Goal: Task Accomplishment & Management: Use online tool/utility

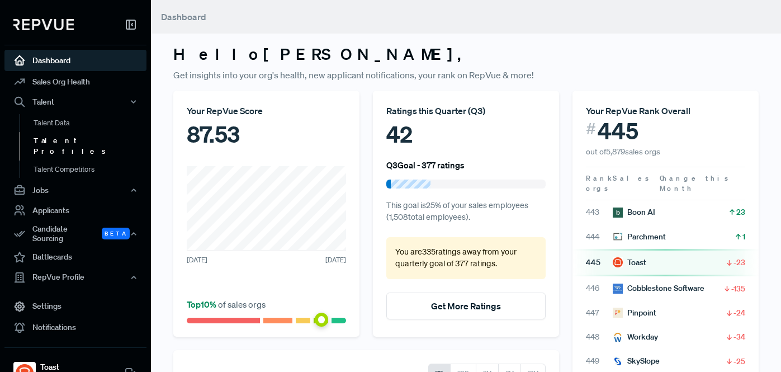
click at [159, 145] on link "Talent Profiles" at bounding box center [91, 146] width 142 height 29
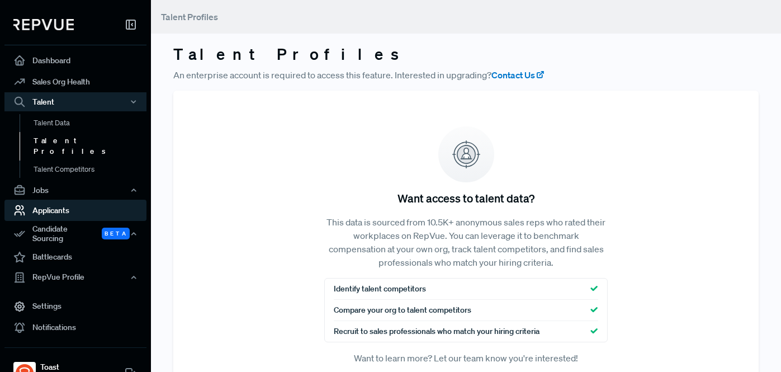
click at [72, 201] on link "Applicants" at bounding box center [75, 210] width 142 height 21
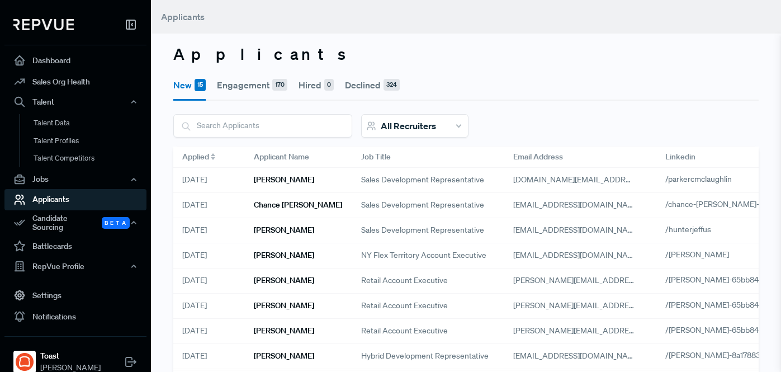
click at [402, 121] on span "All Recruiters" at bounding box center [408, 125] width 55 height 11
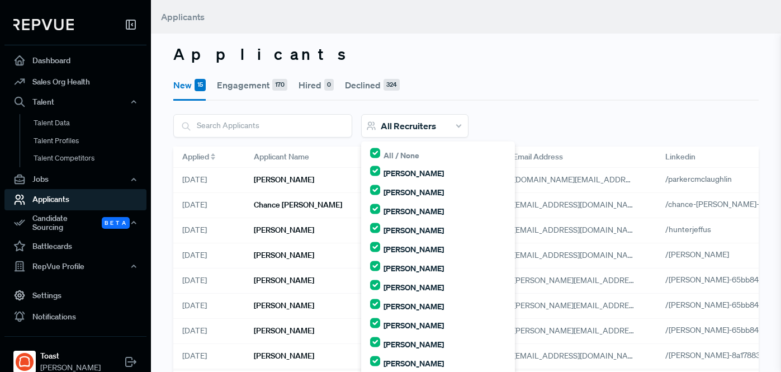
click at [402, 121] on span "All Recruiters" at bounding box center [408, 125] width 55 height 11
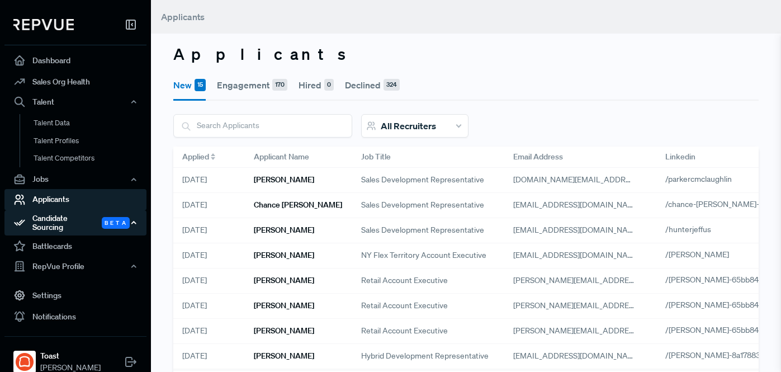
scroll to position [1, 0]
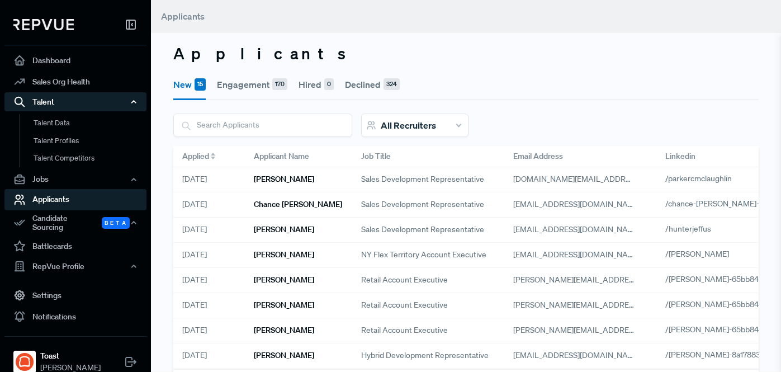
click at [44, 98] on div "Talent" at bounding box center [75, 101] width 142 height 19
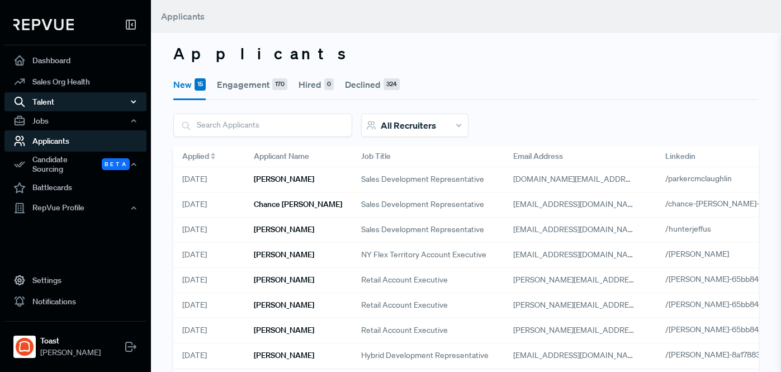
click at [44, 98] on div "Talent" at bounding box center [75, 101] width 142 height 19
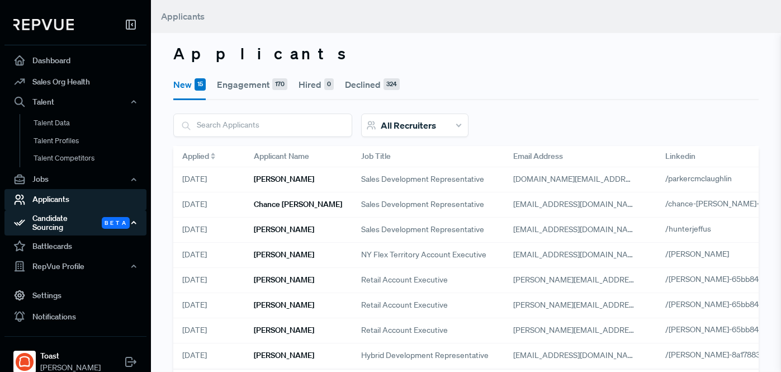
click at [78, 223] on div "Candidate Sourcing Beta" at bounding box center [75, 223] width 142 height 26
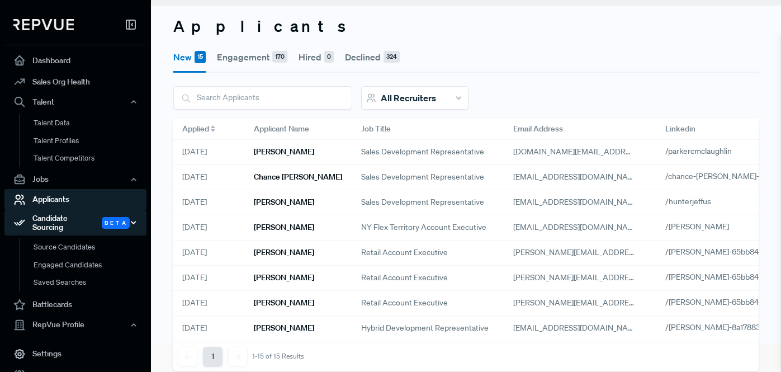
scroll to position [29, 0]
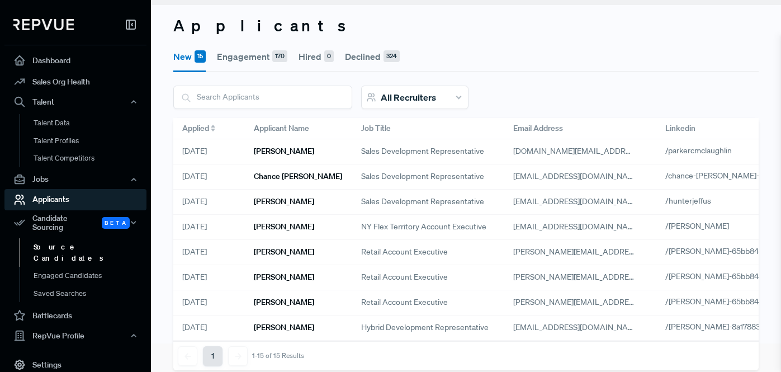
click at [68, 240] on link "Source Candidates" at bounding box center [91, 252] width 142 height 29
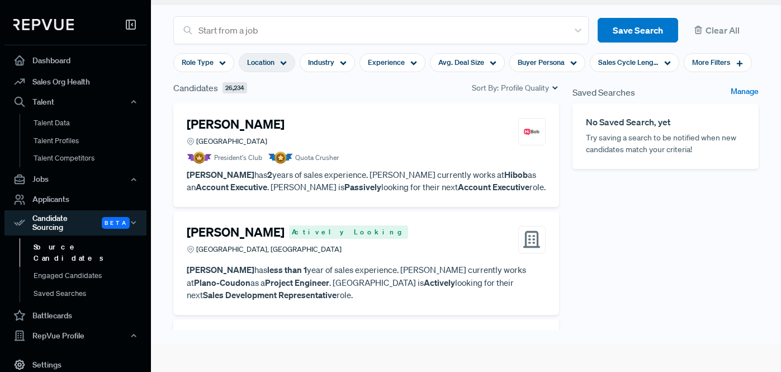
click at [268, 60] on span "Location" at bounding box center [260, 62] width 27 height 11
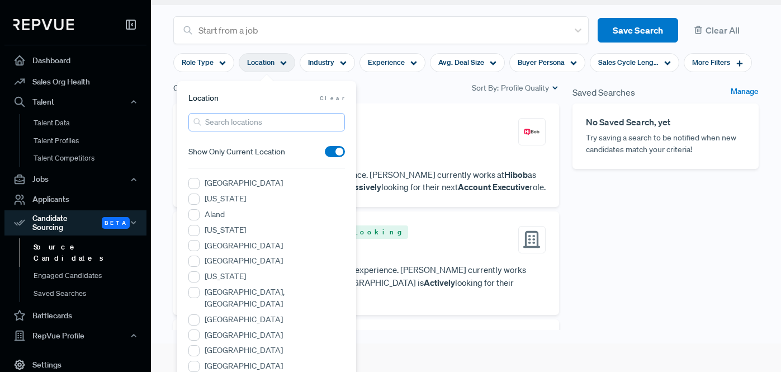
click at [237, 122] on input "search" at bounding box center [266, 122] width 157 height 18
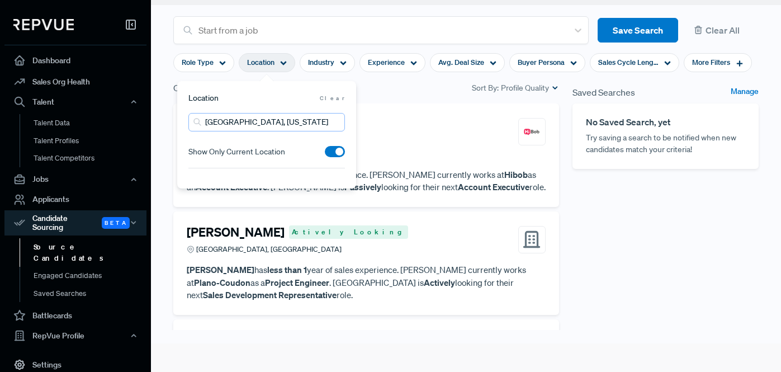
type input "[GEOGRAPHIC_DATA], [US_STATE]"
click at [336, 150] on span at bounding box center [335, 151] width 20 height 11
click at [325, 154] on input "checkbox" at bounding box center [325, 154] width 0 height 0
click at [282, 122] on input "[GEOGRAPHIC_DATA], [US_STATE]" at bounding box center [266, 122] width 157 height 18
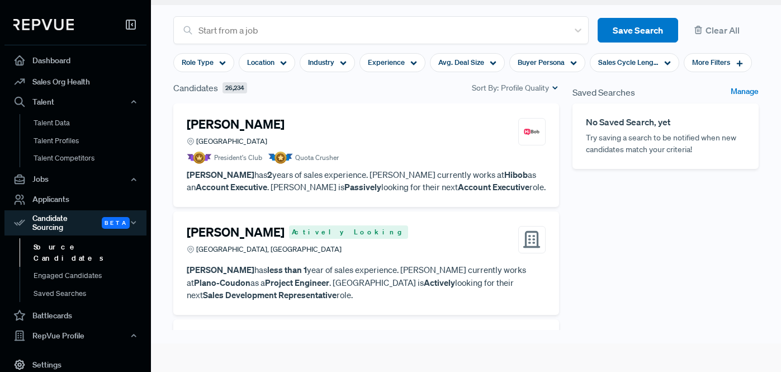
click at [589, 219] on div "Saved Searches Manage No Saved Search, yet Try saving a search to be notified w…" at bounding box center [666, 234] width 200 height 307
click at [272, 62] on span "Location" at bounding box center [260, 62] width 27 height 11
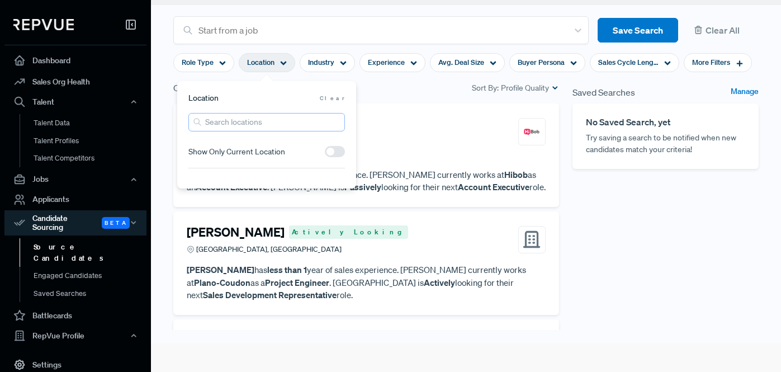
click at [270, 127] on input "search" at bounding box center [266, 122] width 157 height 18
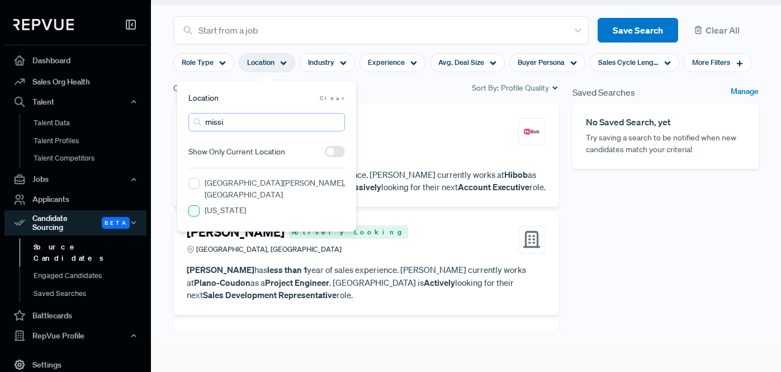
type input "missi"
click at [197, 205] on input "[US_STATE]" at bounding box center [193, 210] width 11 height 11
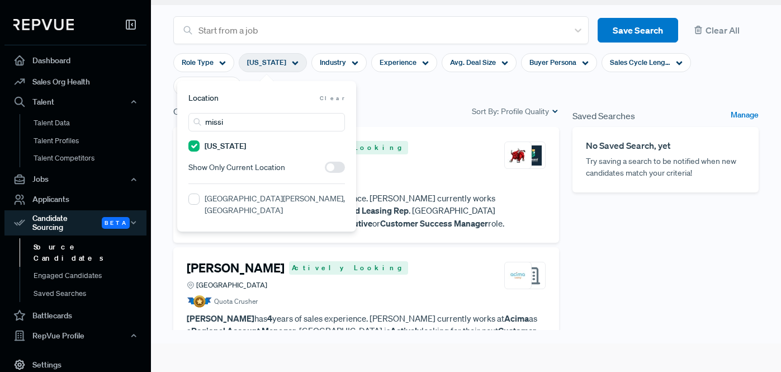
click at [683, 234] on div "Saved Searches Manage No Saved Search, yet Try saving a search to be notified w…" at bounding box center [666, 258] width 200 height 307
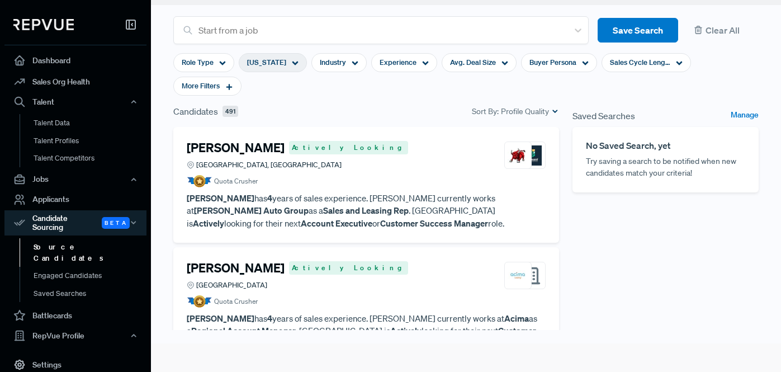
click at [286, 59] on div "[US_STATE]" at bounding box center [273, 62] width 68 height 19
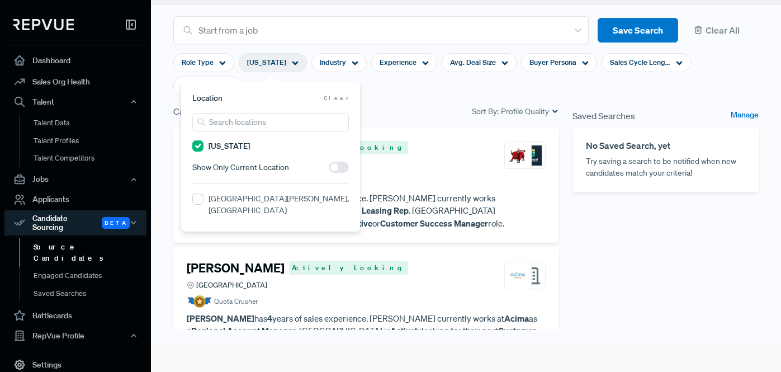
click at [337, 165] on span at bounding box center [339, 167] width 20 height 11
click at [329, 170] on input "checkbox" at bounding box center [329, 170] width 0 height 0
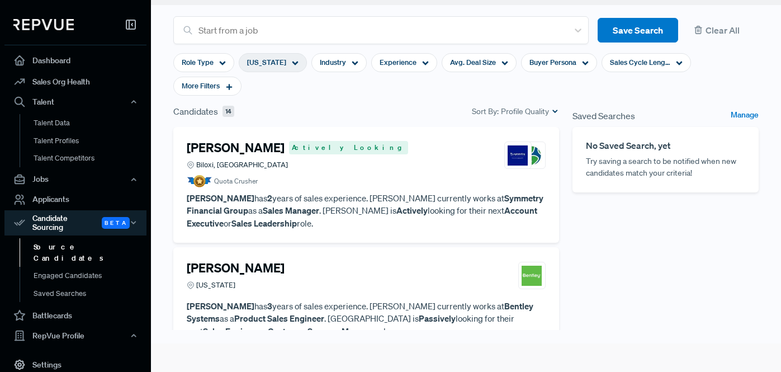
click at [595, 227] on div "Saved Searches Manage No Saved Search, yet Try saving a search to be notified w…" at bounding box center [666, 258] width 200 height 307
click at [307, 175] on article "Quota Crusher" at bounding box center [366, 181] width 359 height 12
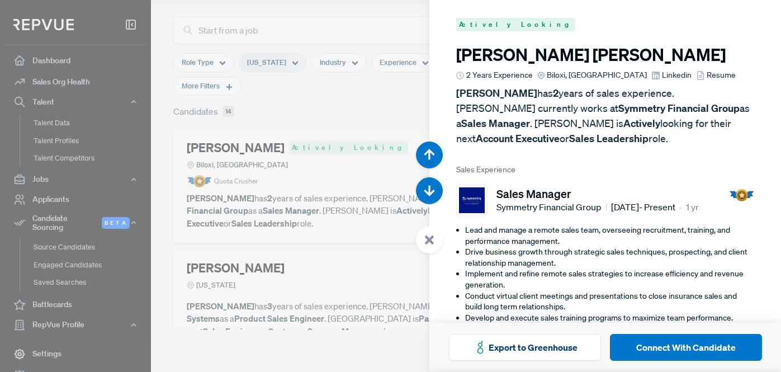
click at [520, 268] on li "Implement and refine remote sales strategies to increase efficiency and revenue…" at bounding box center [609, 279] width 289 height 22
click at [652, 73] on use at bounding box center [656, 76] width 8 height 8
click at [696, 73] on icon at bounding box center [700, 75] width 9 height 9
click at [361, 95] on div at bounding box center [390, 186] width 781 height 372
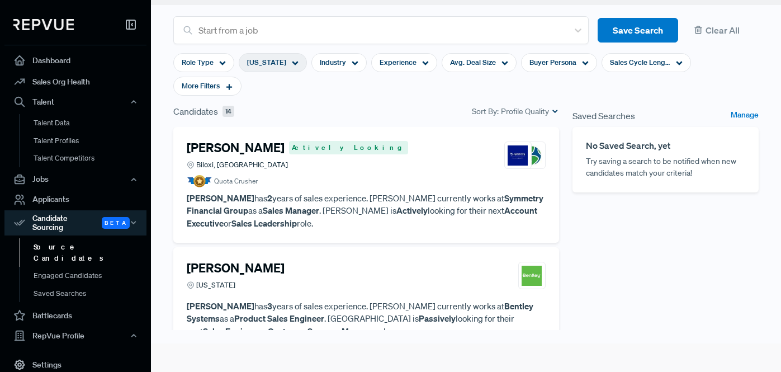
click at [294, 175] on article "Quota Crusher" at bounding box center [366, 181] width 359 height 12
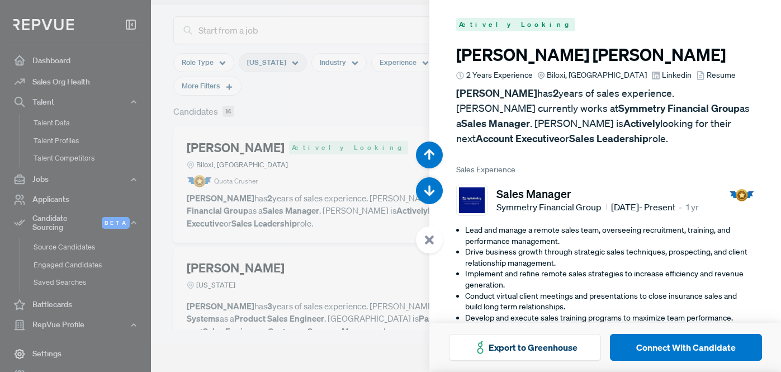
click at [374, 98] on div at bounding box center [390, 186] width 781 height 372
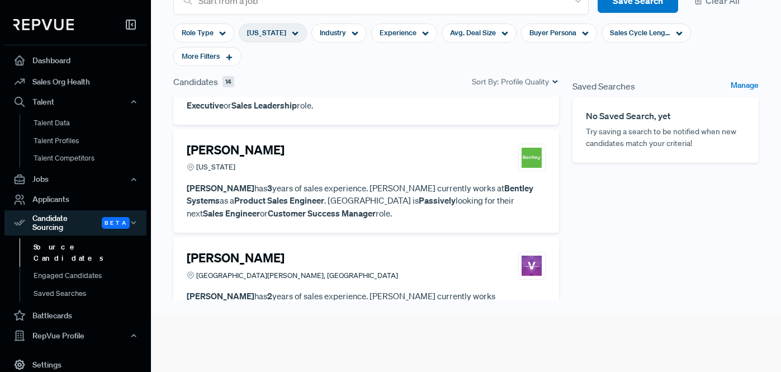
scroll to position [88, 0]
click at [342, 182] on p "[PERSON_NAME] has 3 years of sales experience. [PERSON_NAME] currently works at…" at bounding box center [366, 201] width 359 height 38
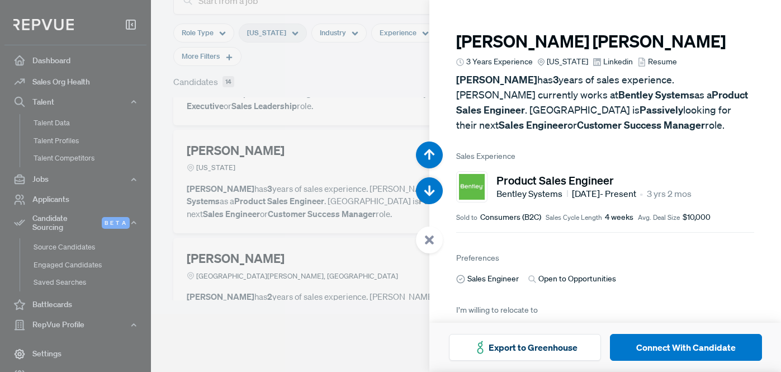
click at [334, 101] on div at bounding box center [390, 186] width 781 height 372
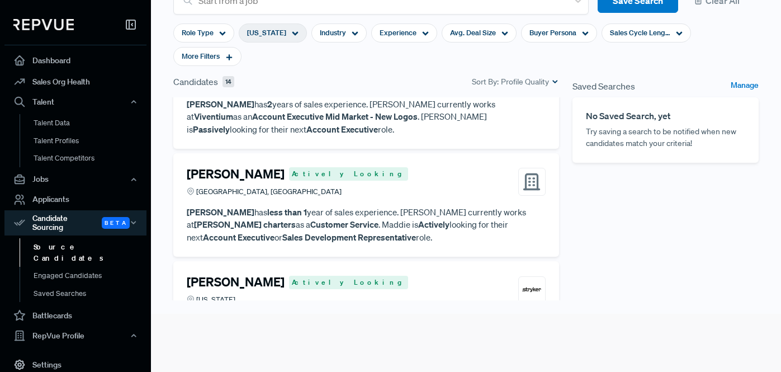
scroll to position [300, 0]
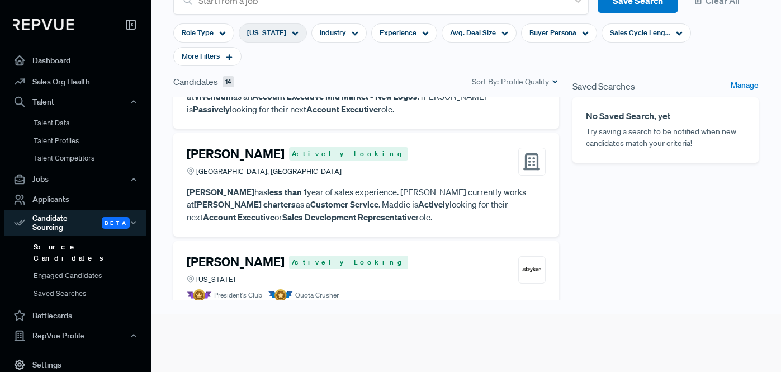
click at [388, 186] on p "[PERSON_NAME] has less than 1 year of sales experience. [PERSON_NAME] currently…" at bounding box center [366, 205] width 359 height 38
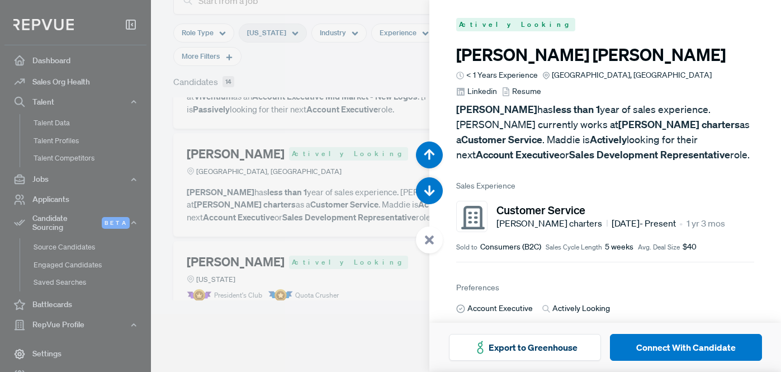
click at [465, 88] on use at bounding box center [461, 92] width 8 height 8
click at [165, 123] on div at bounding box center [390, 186] width 781 height 372
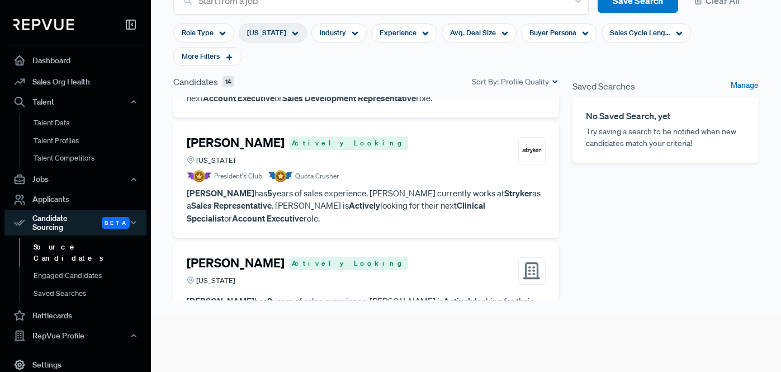
scroll to position [424, 0]
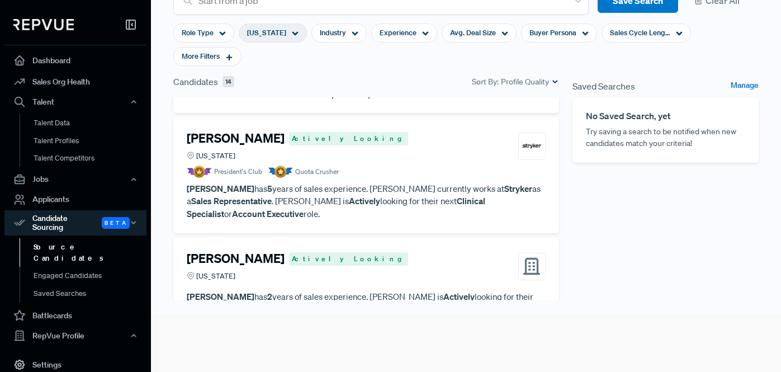
click at [381, 155] on article "[PERSON_NAME] Actively Looking [US_STATE] President's Club Quota Crusher [PERSO…" at bounding box center [366, 175] width 359 height 89
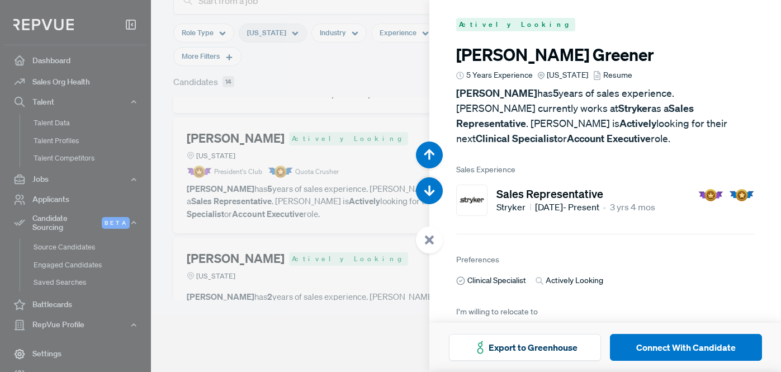
click at [594, 71] on icon at bounding box center [597, 75] width 9 height 9
click at [176, 117] on div at bounding box center [390, 186] width 781 height 372
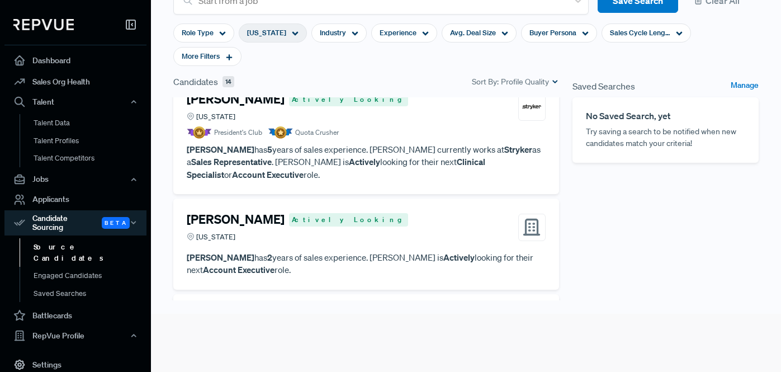
scroll to position [525, 0]
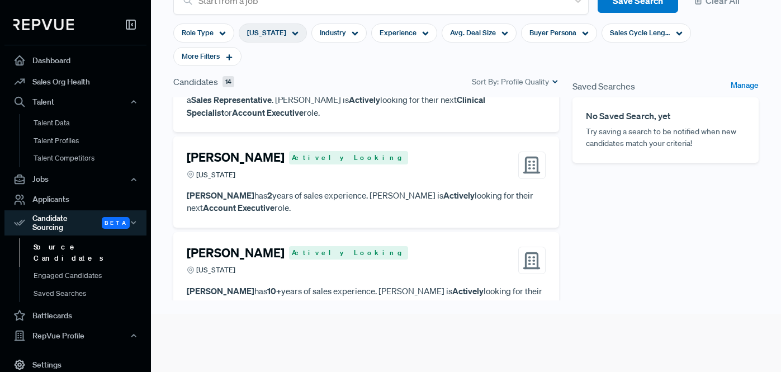
click at [359, 158] on article "[PERSON_NAME] Actively Looking [US_STATE]" at bounding box center [366, 167] width 359 height 35
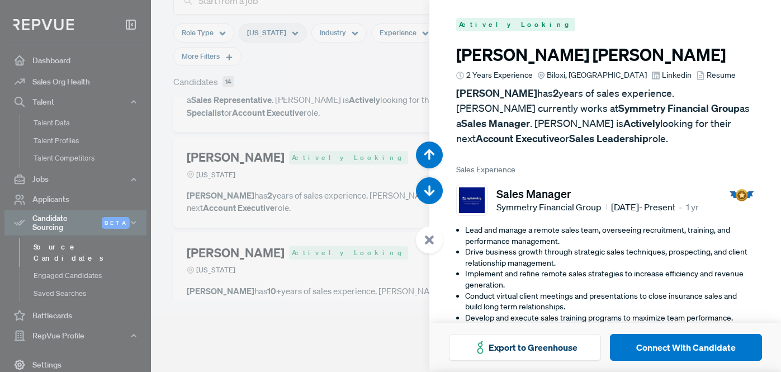
scroll to position [1860, 0]
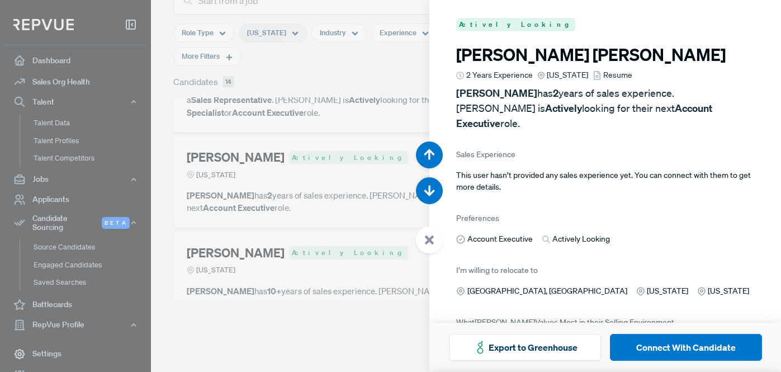
click at [595, 73] on use at bounding box center [597, 75] width 7 height 9
click at [177, 168] on div at bounding box center [390, 186] width 781 height 372
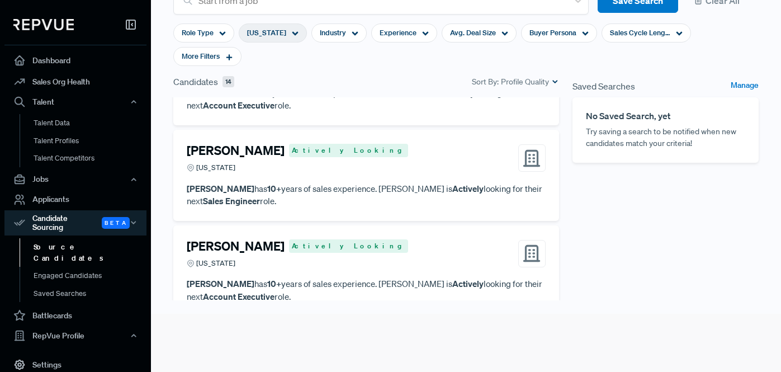
scroll to position [627, 0]
click at [378, 158] on article "[PERSON_NAME] Actively Looking [US_STATE] [PERSON_NAME] has 10+ years of sales …" at bounding box center [366, 176] width 359 height 64
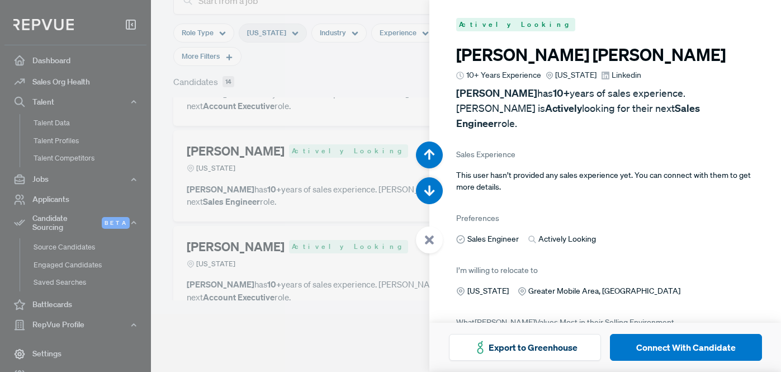
click at [602, 74] on icon at bounding box center [605, 75] width 9 height 9
click at [166, 132] on div at bounding box center [390, 186] width 781 height 372
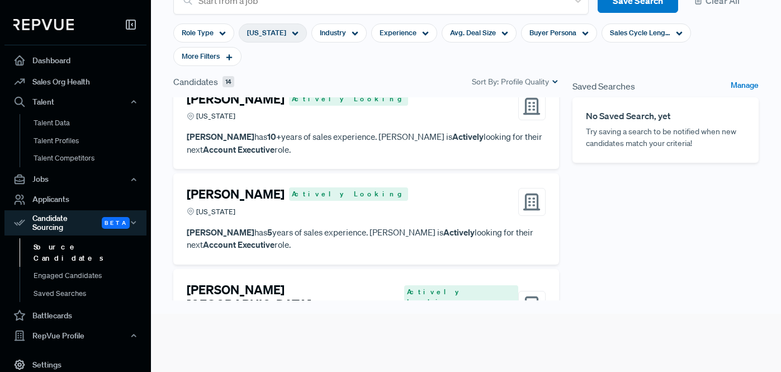
scroll to position [785, 0]
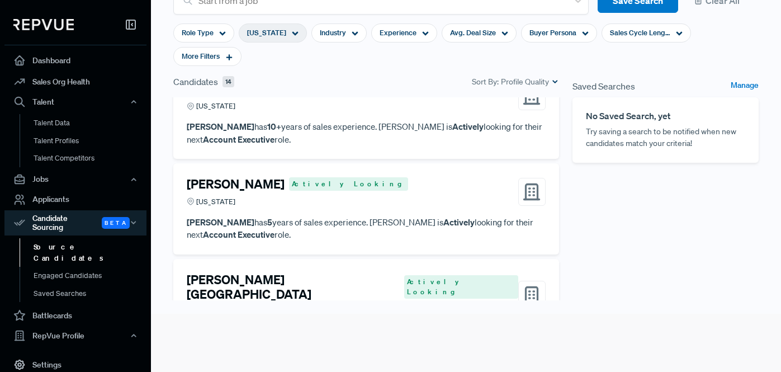
click at [444, 216] on strong "Actively" at bounding box center [459, 221] width 31 height 11
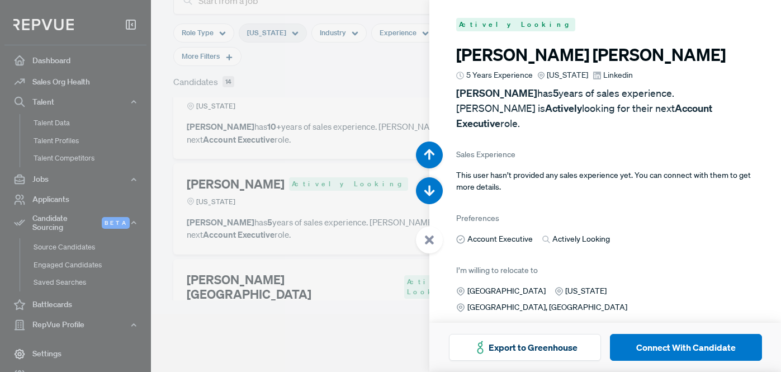
click at [596, 76] on icon at bounding box center [597, 75] width 9 height 9
click at [161, 143] on div at bounding box center [390, 186] width 781 height 372
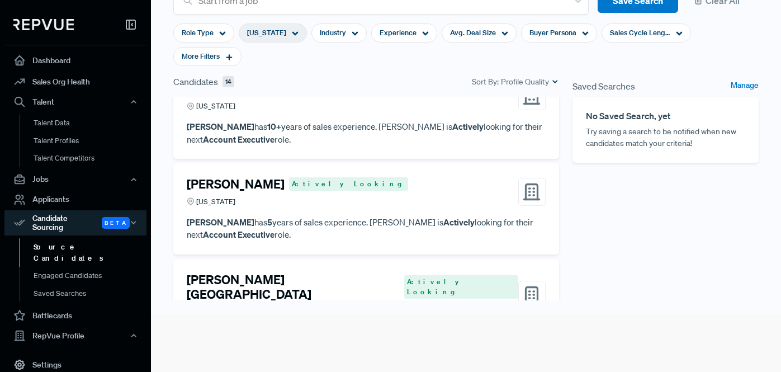
scroll to position [909, 0]
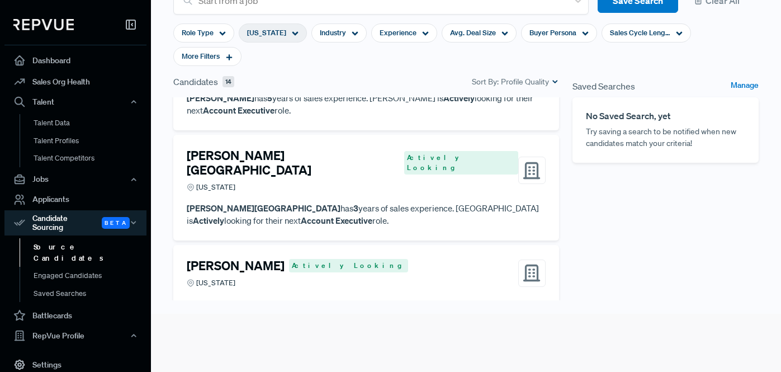
click at [637, 213] on div "Saved Searches Manage No Saved Search, yet Try saving a search to be notified w…" at bounding box center [666, 228] width 200 height 307
click at [367, 182] on div "[US_STATE]" at bounding box center [353, 187] width 332 height 11
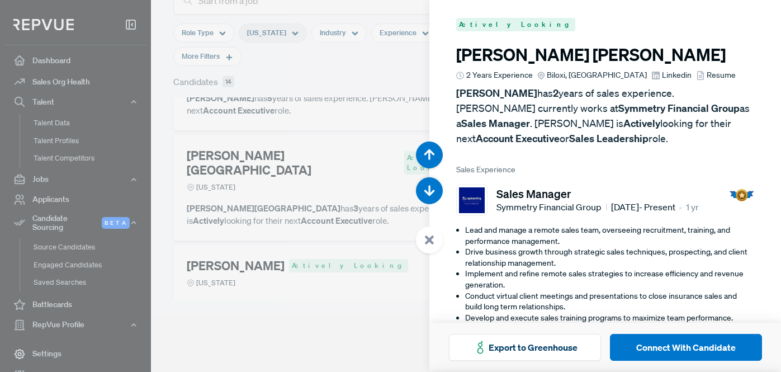
scroll to position [3347, 0]
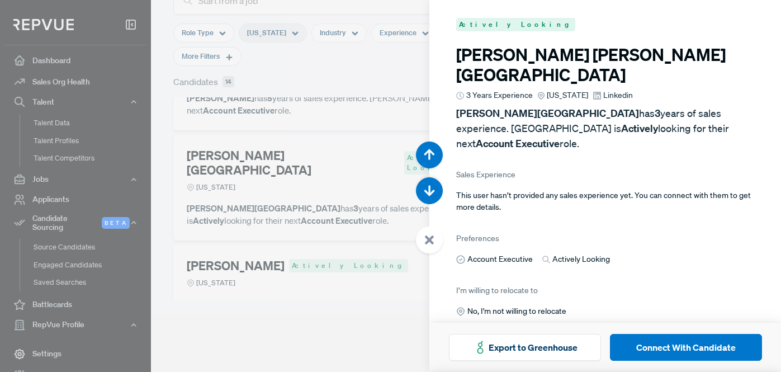
click at [595, 92] on use at bounding box center [597, 96] width 8 height 8
click at [170, 149] on div at bounding box center [390, 186] width 781 height 372
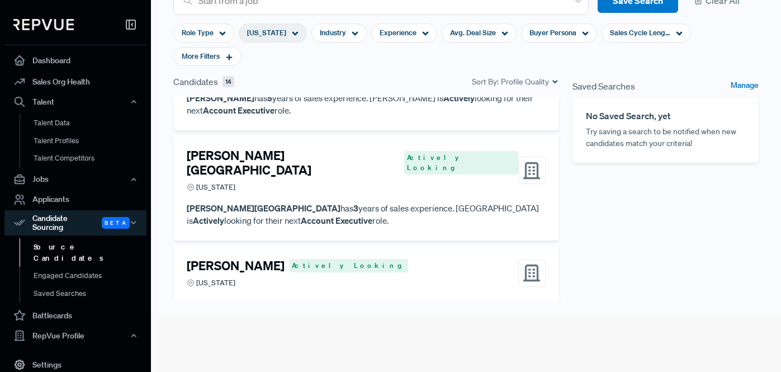
scroll to position [977, 0]
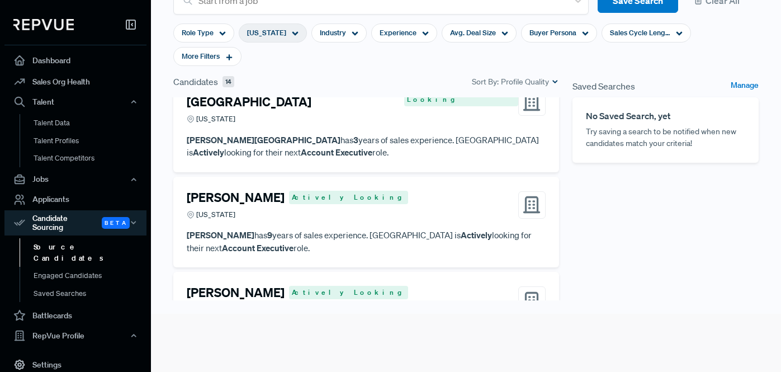
click at [413, 229] on p "[PERSON_NAME] has 9 years of sales experience. [PERSON_NAME] is Actively lookin…" at bounding box center [366, 241] width 359 height 25
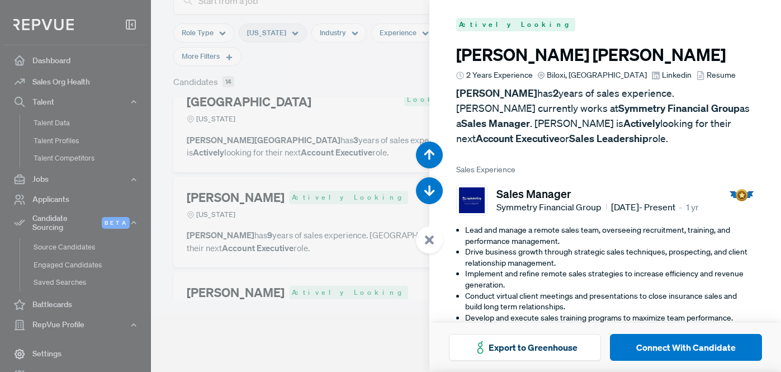
scroll to position [3719, 0]
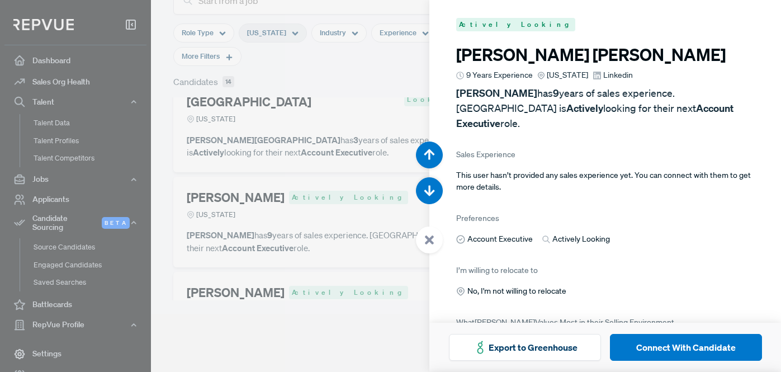
click at [594, 73] on use at bounding box center [597, 76] width 8 height 8
click at [140, 139] on div at bounding box center [390, 186] width 781 height 372
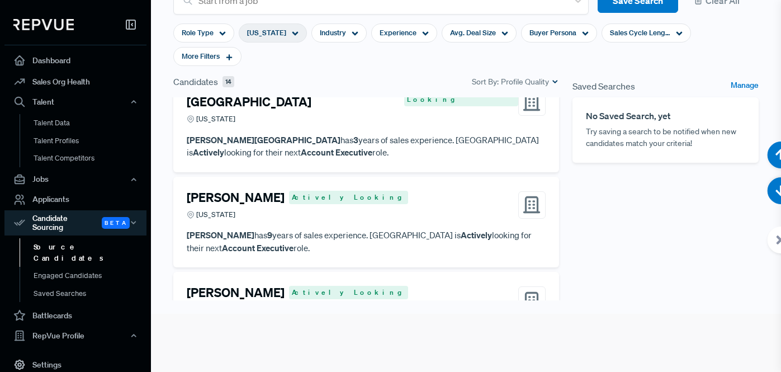
click at [171, 141] on div "[PERSON_NAME] Actively Looking Biloxi, MS Quota Crusher [PERSON_NAME] has 2 yea…" at bounding box center [366, 239] width 399 height 285
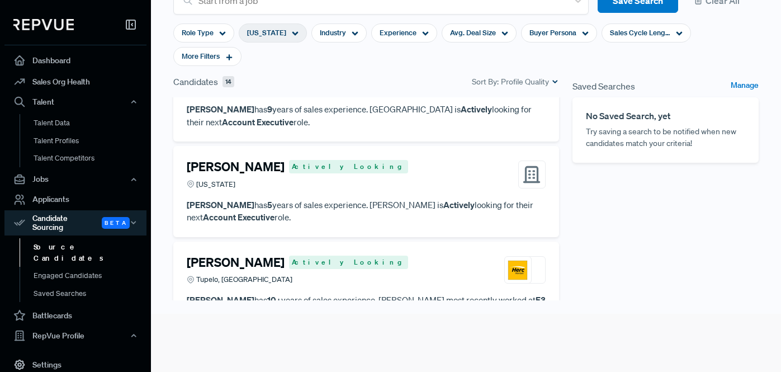
scroll to position [1106, 0]
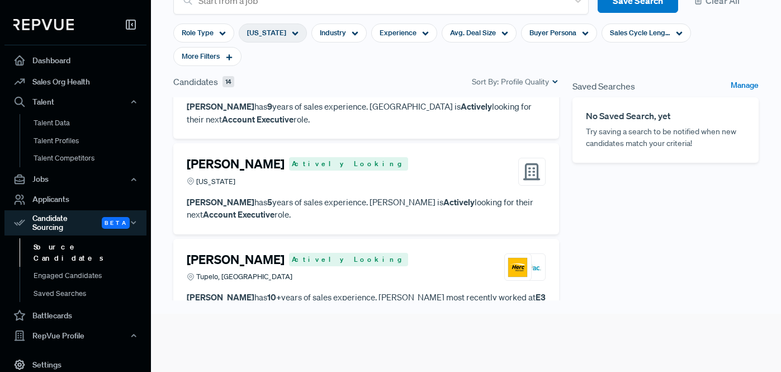
click at [348, 157] on article "[PERSON_NAME] Actively Looking [US_STATE] [PERSON_NAME] has 5 years of sales ex…" at bounding box center [366, 189] width 359 height 64
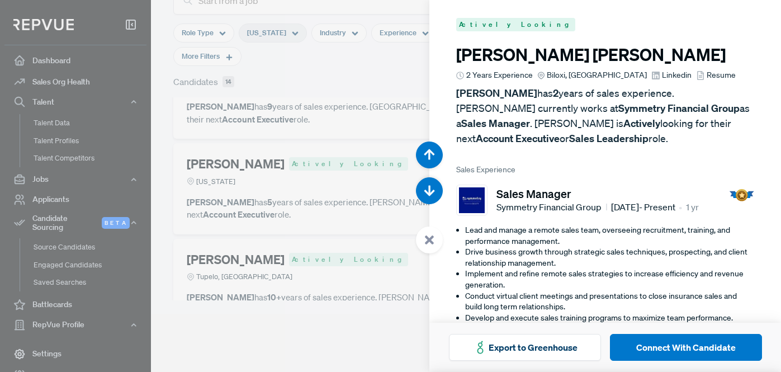
scroll to position [4091, 0]
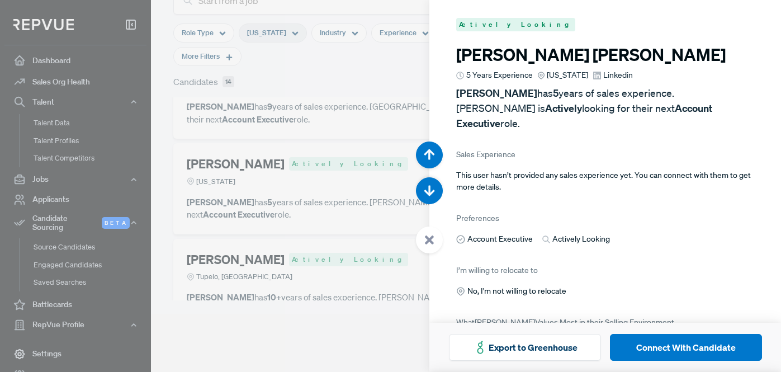
click at [595, 73] on use at bounding box center [597, 76] width 8 height 8
click at [158, 181] on div at bounding box center [390, 186] width 781 height 372
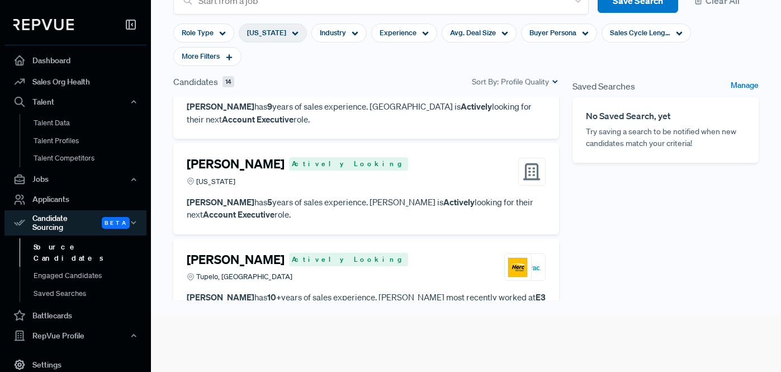
scroll to position [1183, 0]
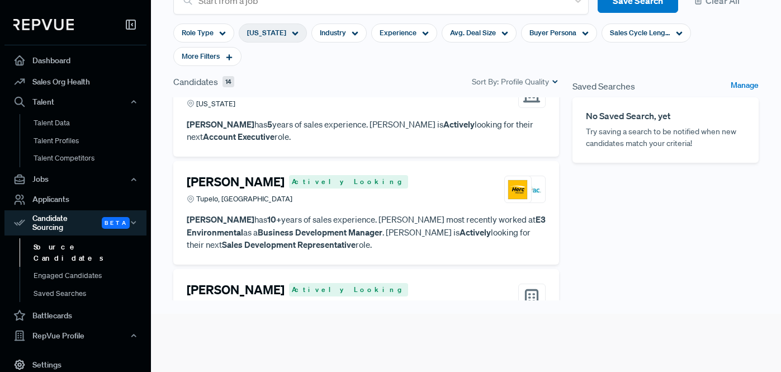
click at [333, 213] on p "[PERSON_NAME] has 10+ years of sales experience. [PERSON_NAME] most recently wo…" at bounding box center [366, 232] width 359 height 38
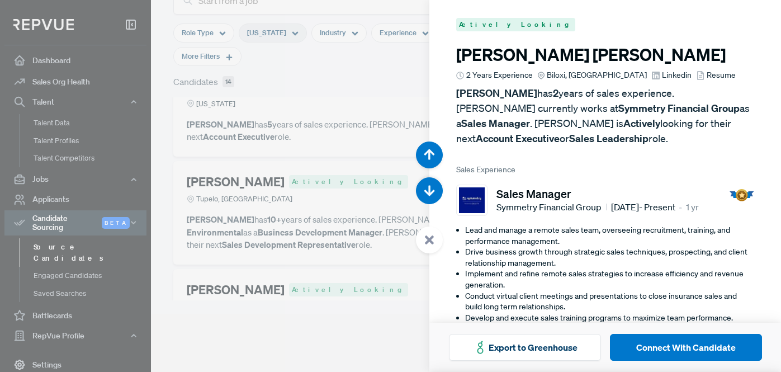
scroll to position [4463, 0]
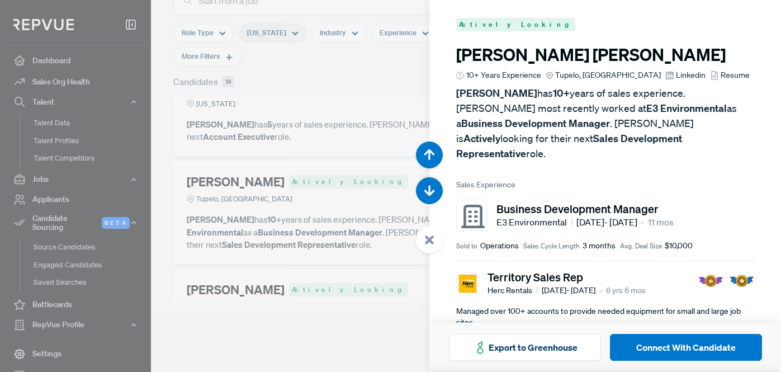
click at [455, 113] on article "Actively Looking [PERSON_NAME] 10+ Years Experience [GEOGRAPHIC_DATA], [GEOGRAP…" at bounding box center [606, 317] width 352 height 634
click at [171, 172] on div at bounding box center [390, 186] width 781 height 372
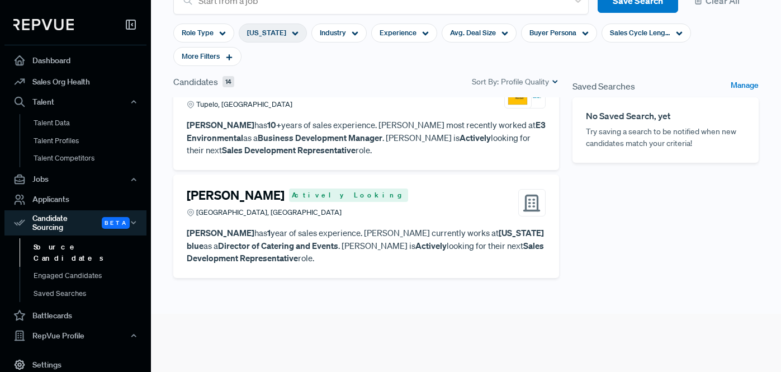
scroll to position [1284, 0]
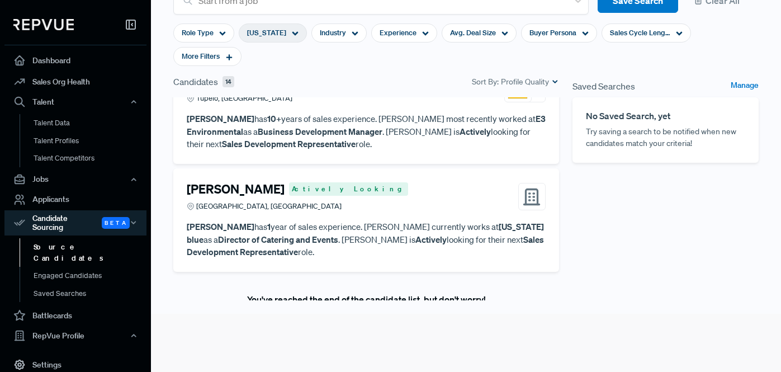
click at [355, 220] on p "[PERSON_NAME] has 1 year of sales experience. [PERSON_NAME] currently works at …" at bounding box center [366, 239] width 359 height 38
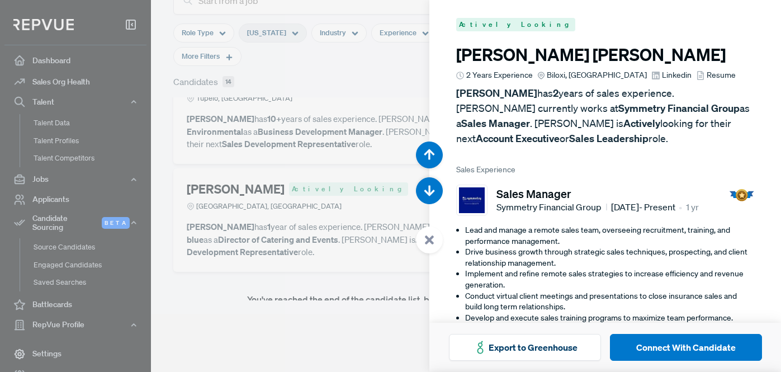
scroll to position [4835, 0]
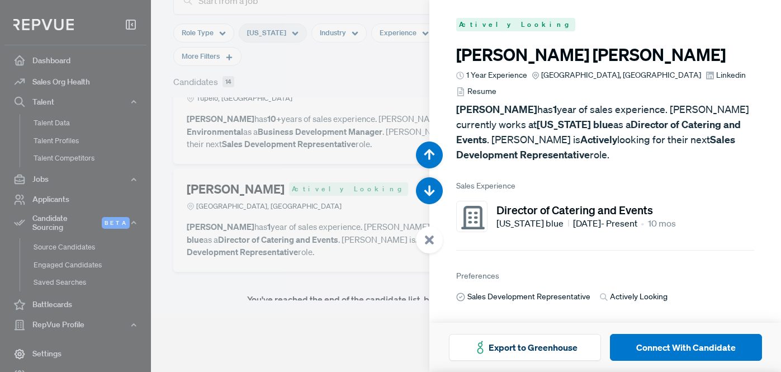
click at [706, 73] on use at bounding box center [710, 76] width 8 height 8
click at [185, 193] on div at bounding box center [390, 186] width 781 height 372
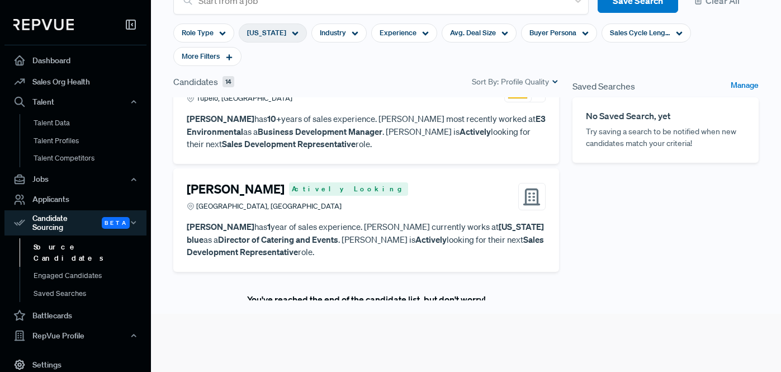
click at [160, 190] on section "Start from a job Save Search Clear All Role Type [US_STATE] Industry Experience…" at bounding box center [466, 114] width 630 height 372
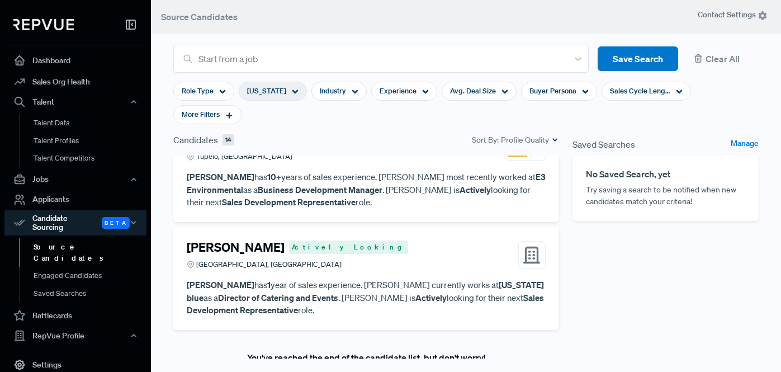
scroll to position [1, 0]
click at [162, 159] on section "Start from a job Save Search Clear All Role Type [US_STATE] Industry Experience…" at bounding box center [466, 172] width 630 height 372
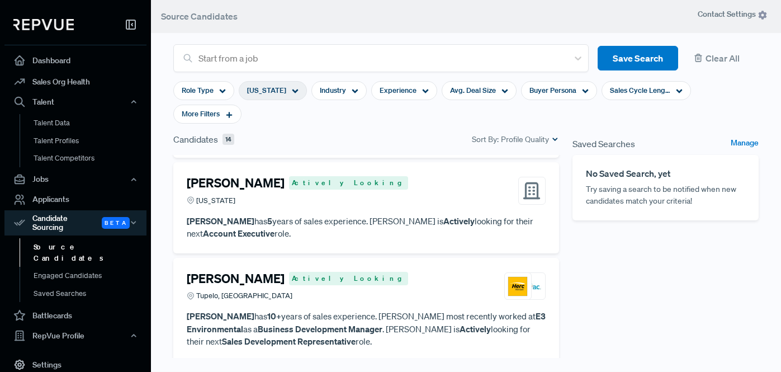
scroll to position [1148, 0]
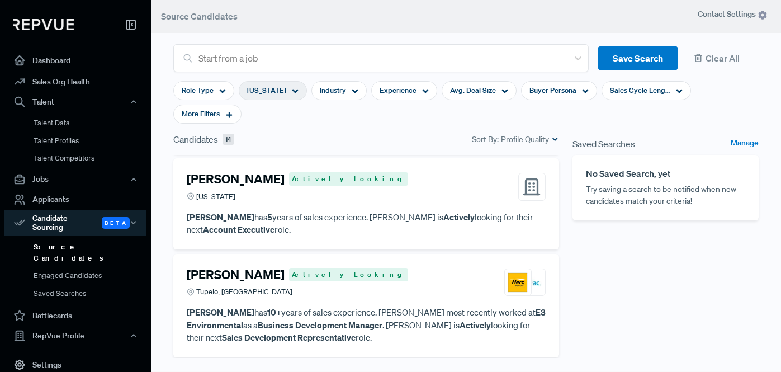
click at [163, 188] on section "Start from a job Save Search Clear All Role Type [US_STATE] Industry Experience…" at bounding box center [466, 172] width 630 height 372
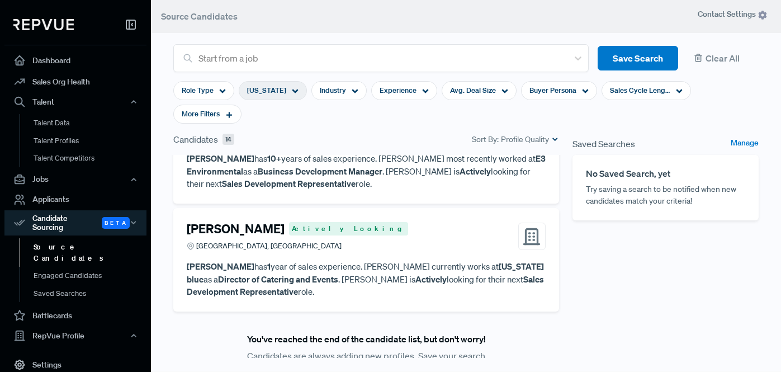
scroll to position [58, 0]
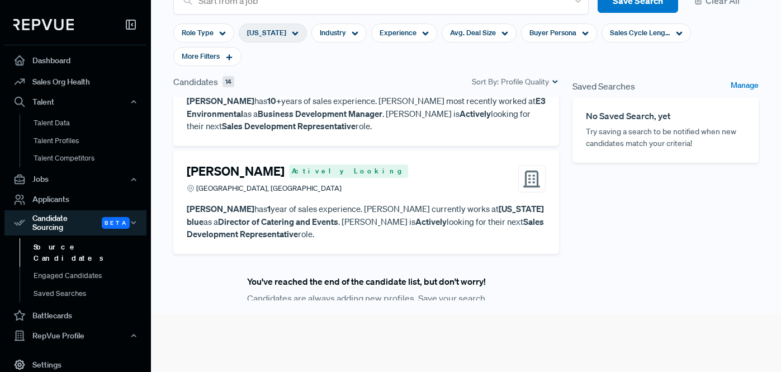
click at [354, 327] on button "Save Search" at bounding box center [366, 339] width 81 height 25
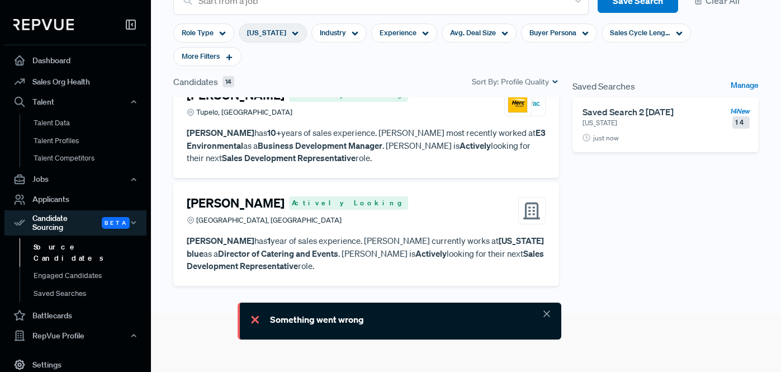
scroll to position [1270, 0]
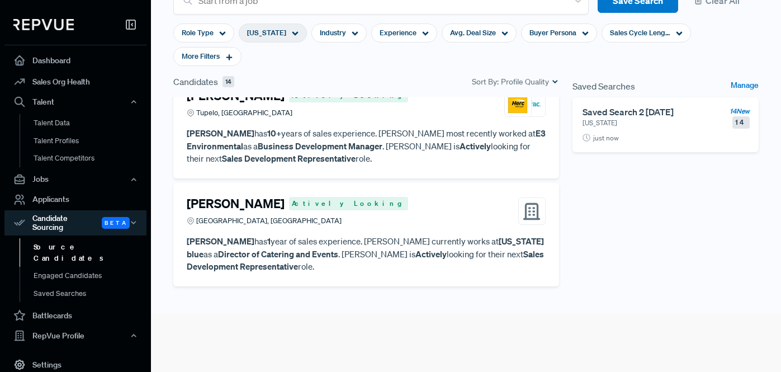
click at [164, 206] on section "Start from a job Save Search Clear All Role Type [US_STATE] Industry Experience…" at bounding box center [466, 114] width 630 height 372
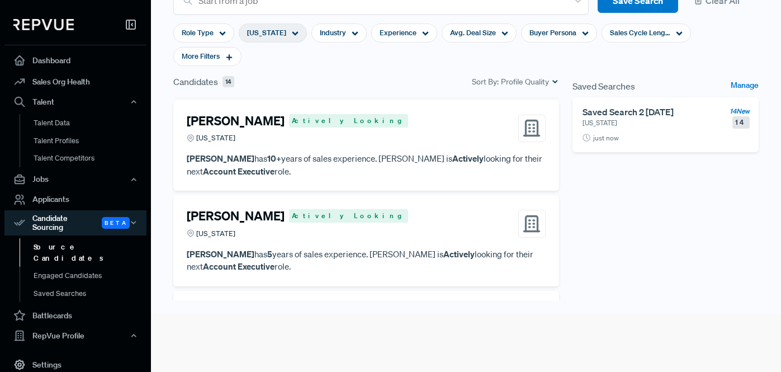
scroll to position [756, 0]
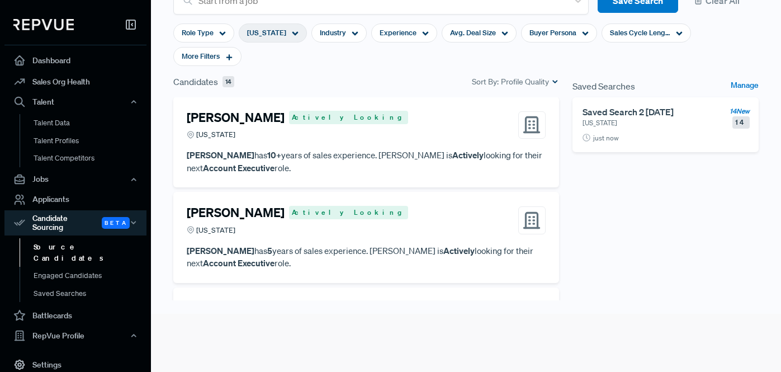
click at [165, 209] on section "Start from a job Save Search Clear All Role Type [US_STATE] Industry Experience…" at bounding box center [466, 114] width 630 height 372
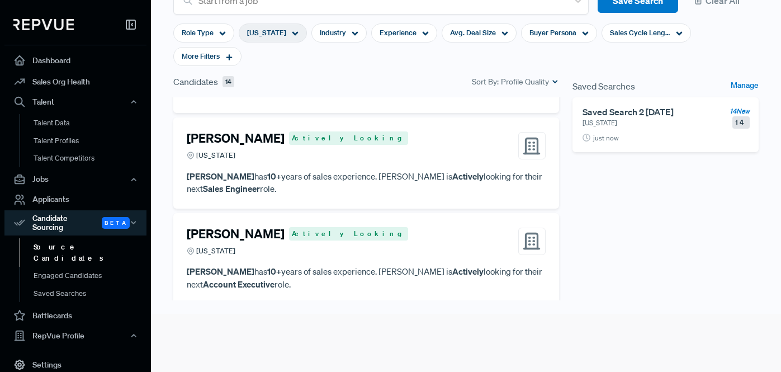
scroll to position [541, 0]
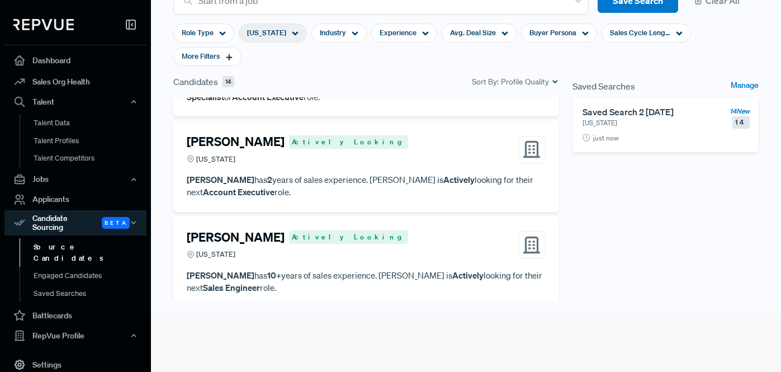
click at [168, 143] on div "[PERSON_NAME] Actively Looking Biloxi, MS Quota Crusher [PERSON_NAME] has 2 yea…" at bounding box center [366, 239] width 399 height 285
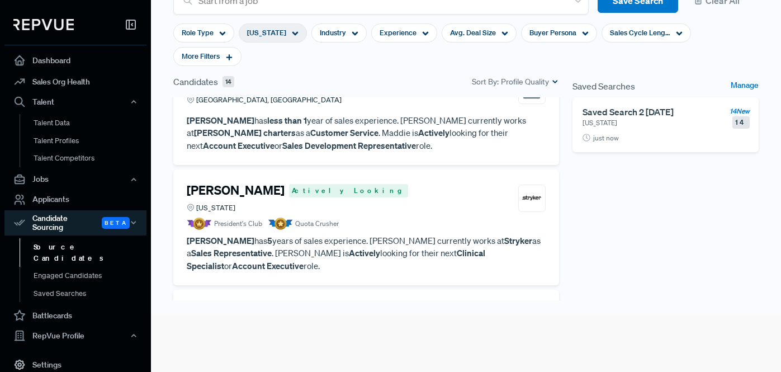
scroll to position [362, 0]
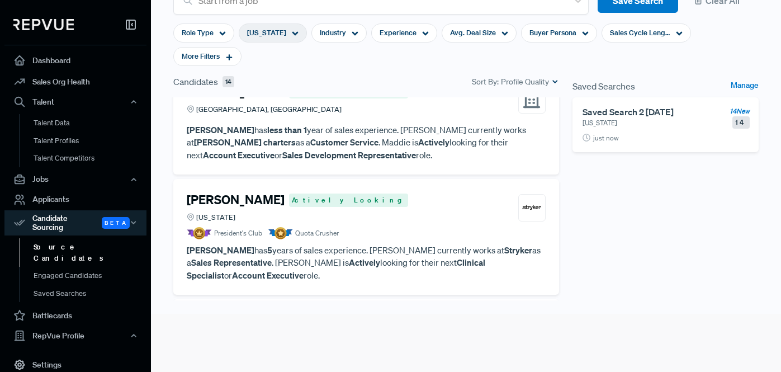
click at [410, 202] on article "[PERSON_NAME] Actively Looking [US_STATE] President's Club Quota Crusher" at bounding box center [366, 215] width 359 height 47
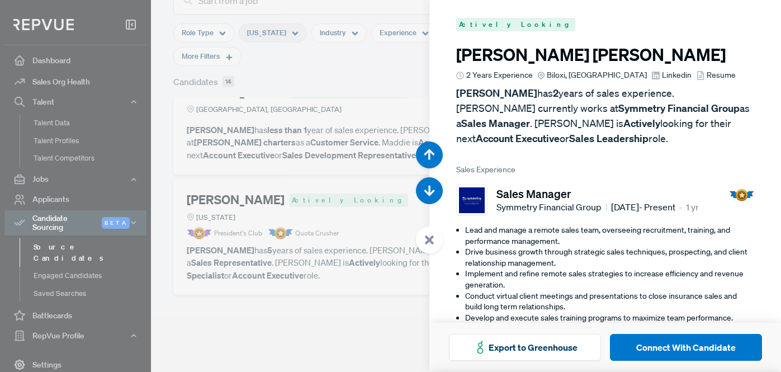
scroll to position [1488, 0]
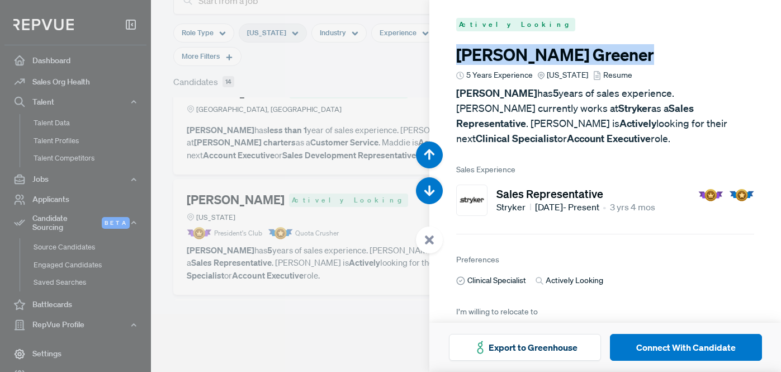
drag, startPoint x: 457, startPoint y: 53, endPoint x: 573, endPoint y: 52, distance: 116.3
click at [574, 52] on h3 "[PERSON_NAME]" at bounding box center [605, 55] width 298 height 20
copy h3 "[PERSON_NAME]"
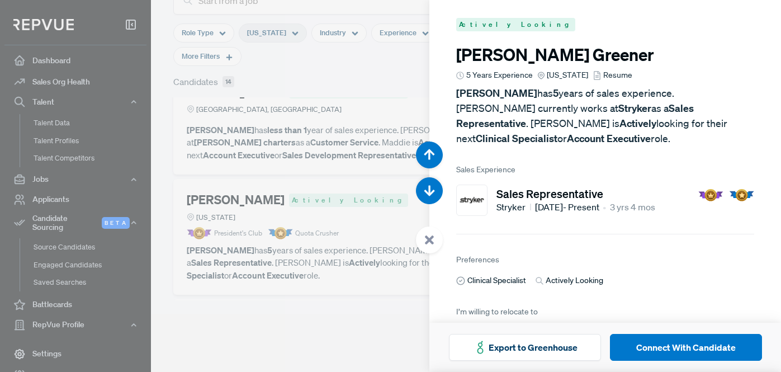
click at [169, 186] on div at bounding box center [390, 186] width 781 height 372
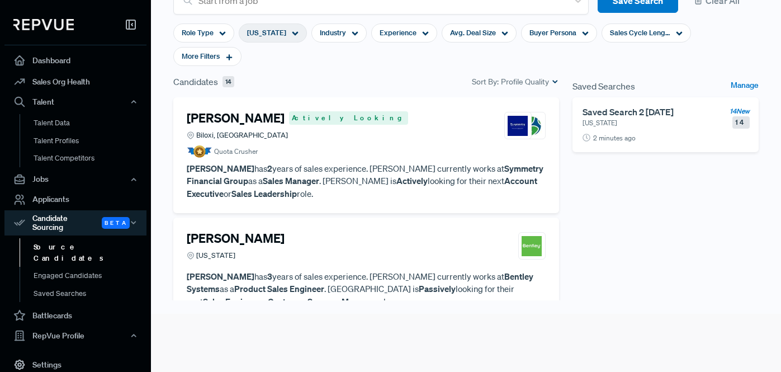
scroll to position [2, 0]
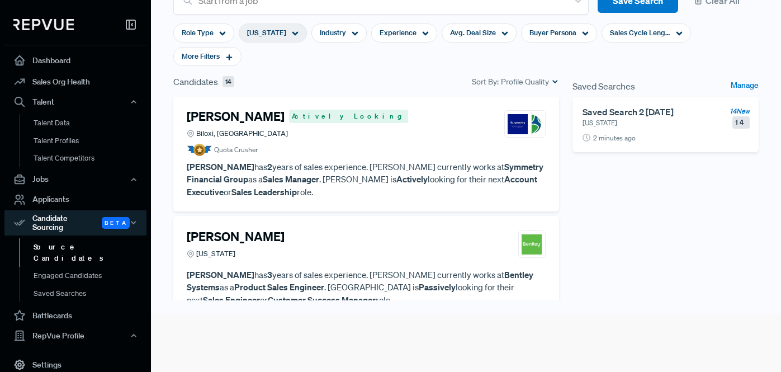
click at [352, 161] on p "[PERSON_NAME] has 2 years of sales experience. [PERSON_NAME] currently works at…" at bounding box center [366, 180] width 359 height 38
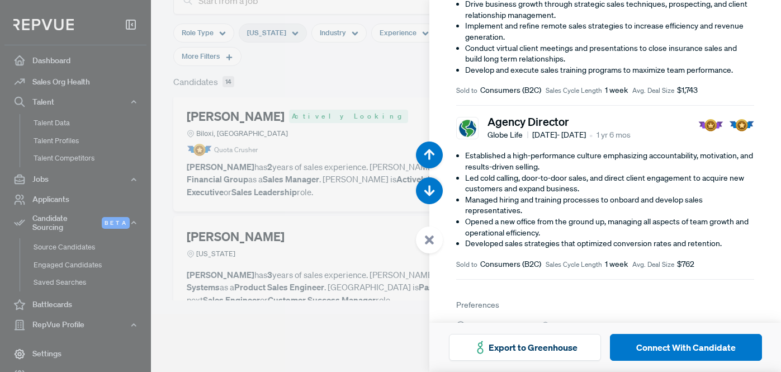
scroll to position [247, 0]
click at [450, 223] on article "Actively Looking [PERSON_NAME] 2 Years Experience [PERSON_NAME], MS Linkedin Re…" at bounding box center [606, 112] width 352 height 718
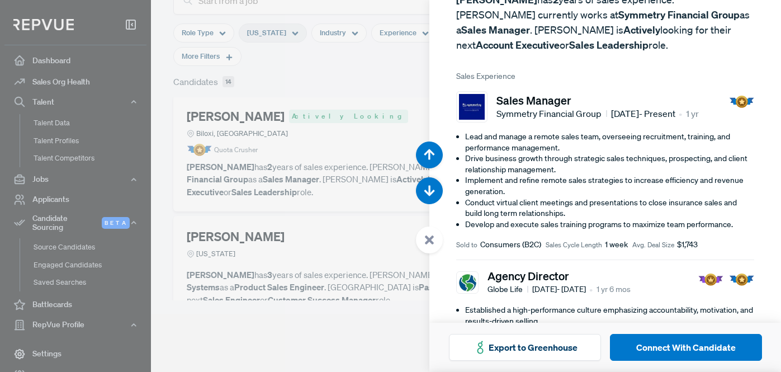
scroll to position [0, 0]
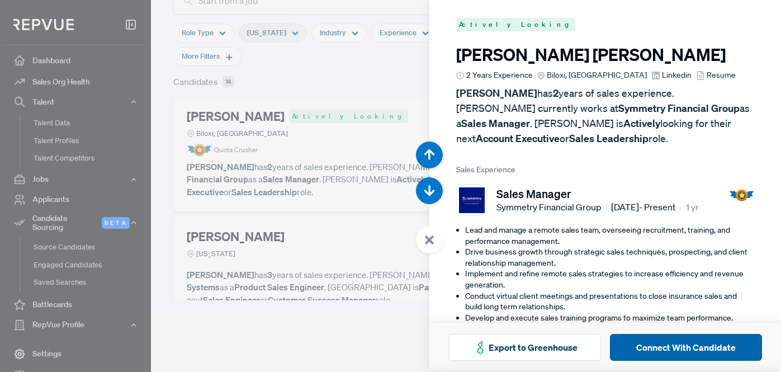
click at [651, 350] on button "Connect With Candidate" at bounding box center [686, 347] width 152 height 27
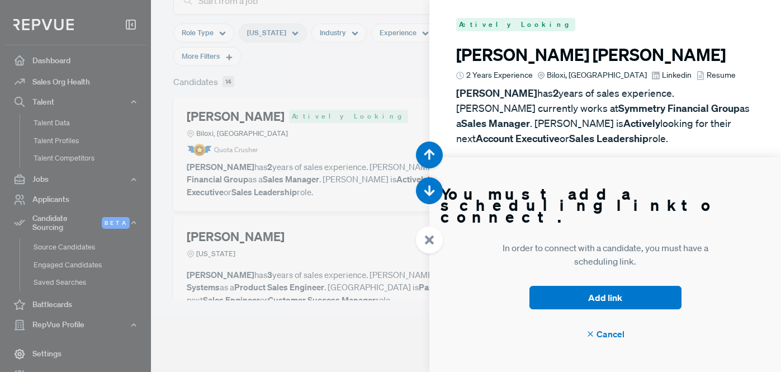
click at [595, 336] on span "Cancel" at bounding box center [605, 333] width 39 height 13
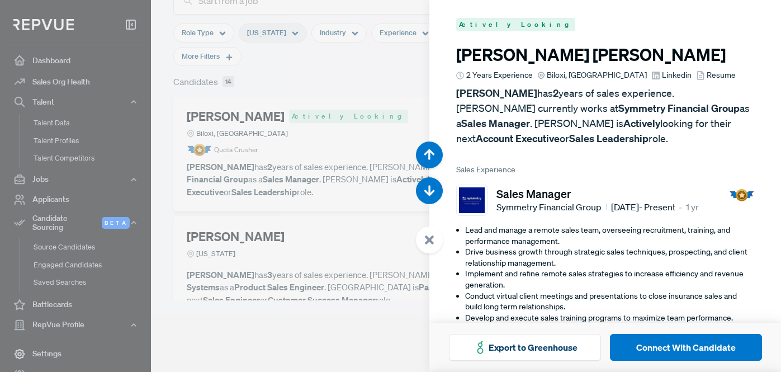
click at [237, 127] on div at bounding box center [390, 186] width 781 height 372
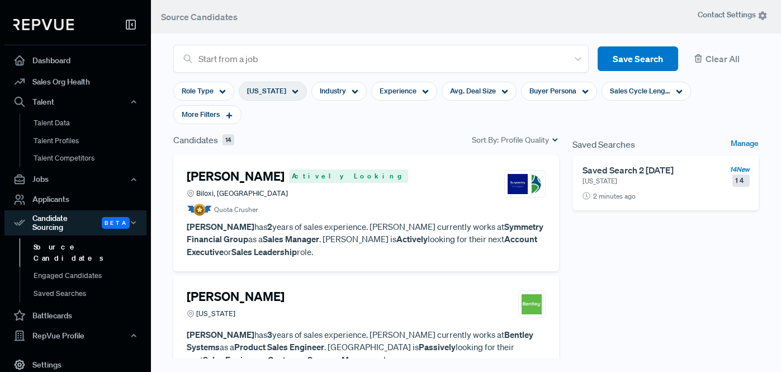
click at [162, 155] on section "Start from a job Save Search Clear All Role Type [US_STATE] Industry Experience…" at bounding box center [466, 173] width 630 height 372
click at [461, 204] on article "Quota Crusher" at bounding box center [366, 210] width 359 height 12
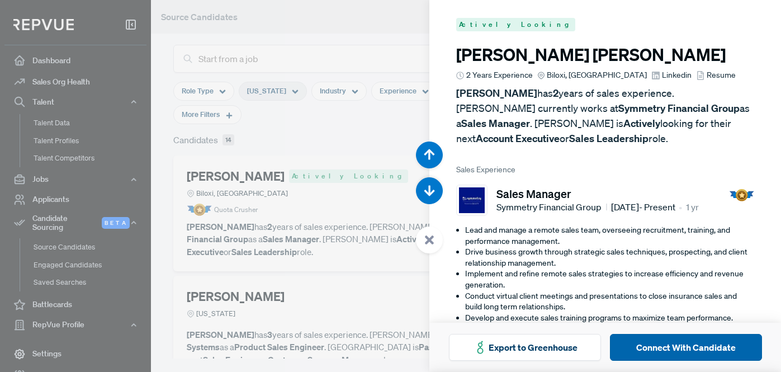
click at [678, 345] on button "Connect With Candidate" at bounding box center [686, 347] width 152 height 27
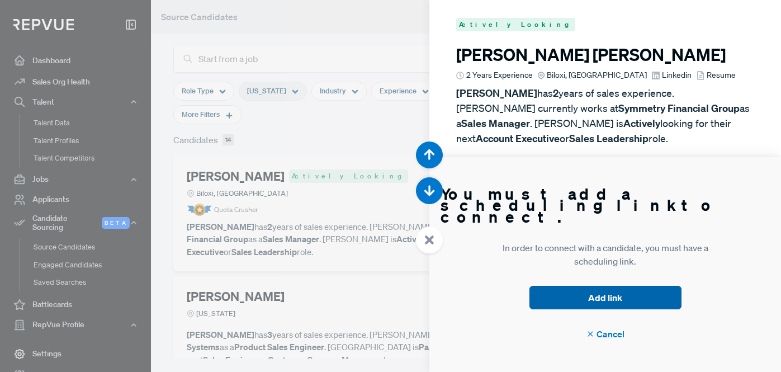
click at [572, 299] on button "Add link" at bounding box center [606, 297] width 152 height 23
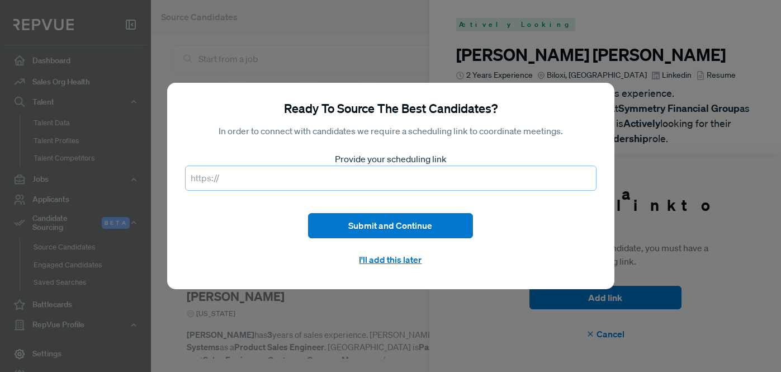
click at [313, 182] on input "text" at bounding box center [391, 178] width 412 height 25
paste input "[URL][DOMAIN_NAME][PERSON_NAME][PERSON_NAME]"
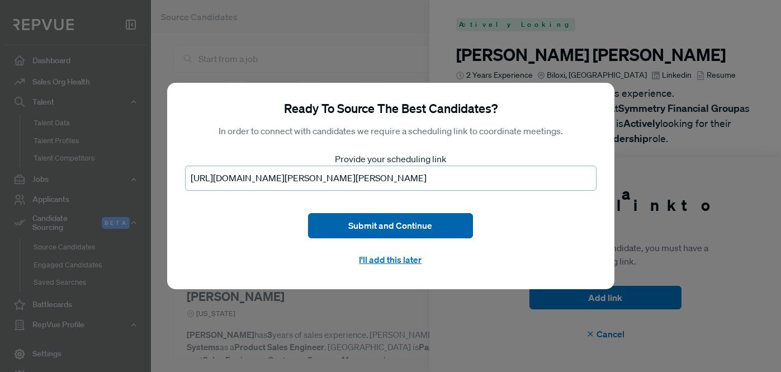
type input "[URL][DOMAIN_NAME][PERSON_NAME][PERSON_NAME]"
click at [386, 226] on button "Submit and Continue" at bounding box center [390, 225] width 164 height 25
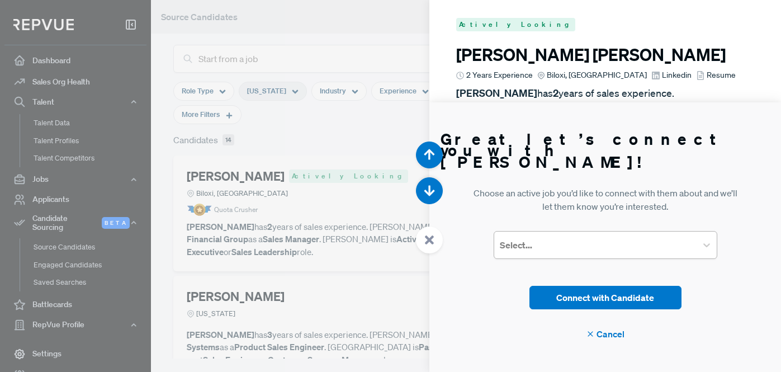
click at [550, 241] on div at bounding box center [595, 245] width 191 height 16
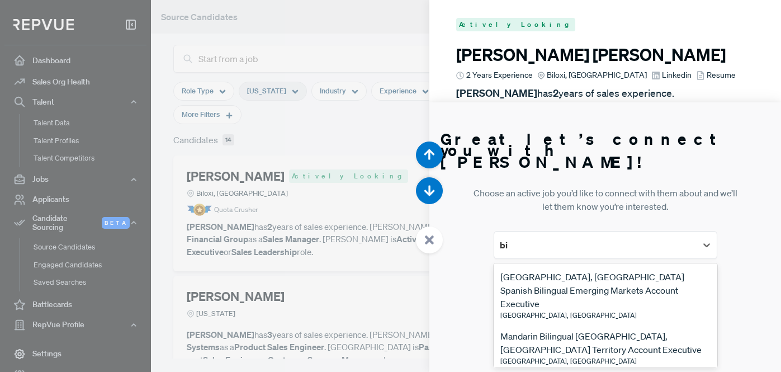
type input "b"
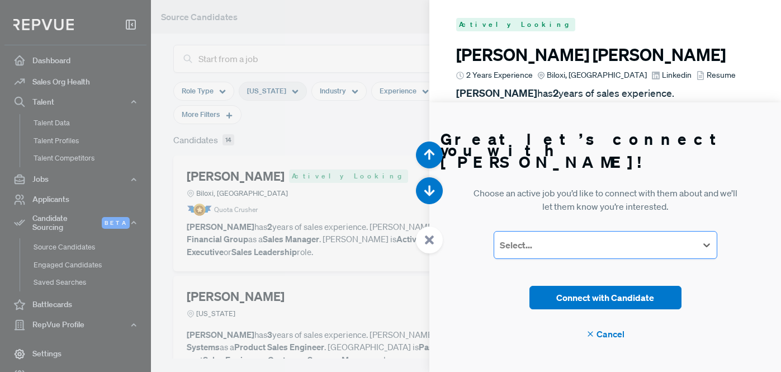
click at [525, 258] on div "Select..." at bounding box center [606, 245] width 224 height 28
type input "o"
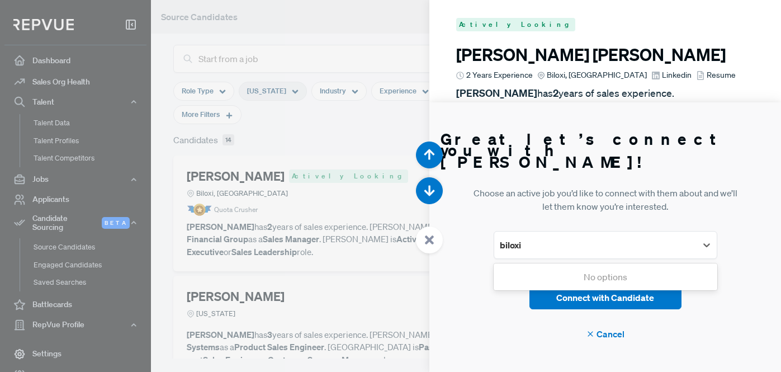
type input "biloxi"
click at [584, 93] on p "[PERSON_NAME] has 2 years of sales experience. [PERSON_NAME] currently works at…" at bounding box center [605, 116] width 298 height 60
click at [557, 249] on div at bounding box center [595, 245] width 191 height 16
type input "[US_STATE]"
drag, startPoint x: 564, startPoint y: 244, endPoint x: 461, endPoint y: 242, distance: 102.9
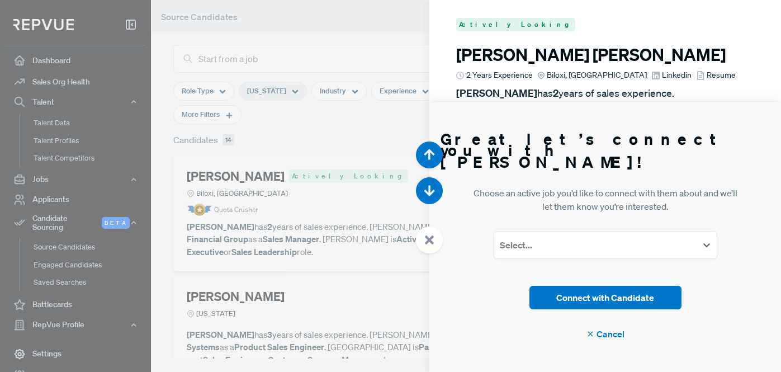
click at [461, 242] on article "Great let’s connect you with [PERSON_NAME]! Choose an active job you’d like to …" at bounding box center [606, 237] width 352 height 270
click at [652, 71] on icon at bounding box center [656, 75] width 9 height 9
click at [244, 128] on div at bounding box center [390, 186] width 781 height 372
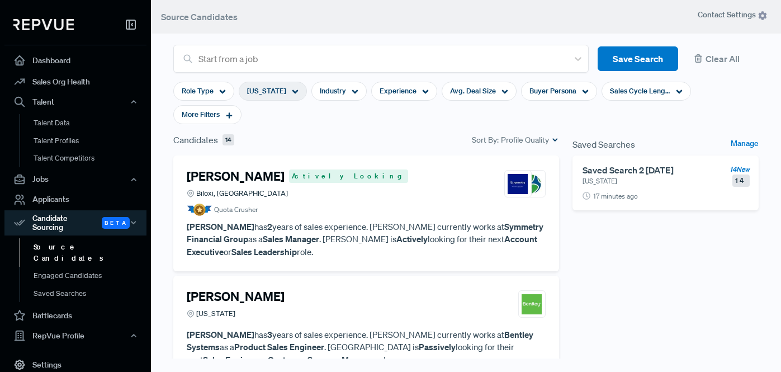
click at [168, 174] on div "[PERSON_NAME] Actively Looking Biloxi, MS Quota Crusher [PERSON_NAME] has 2 yea…" at bounding box center [366, 297] width 399 height 285
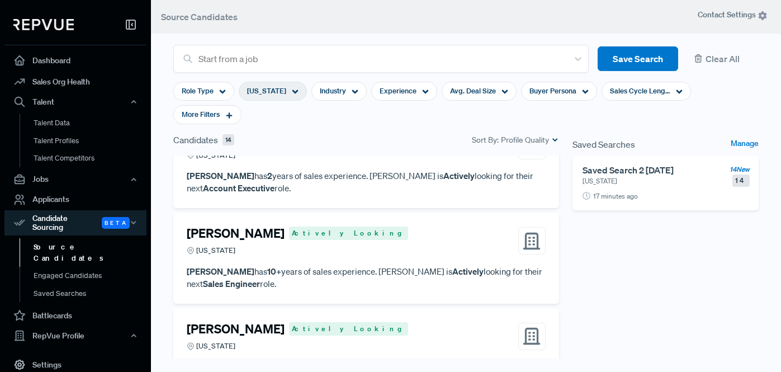
scroll to position [564, 0]
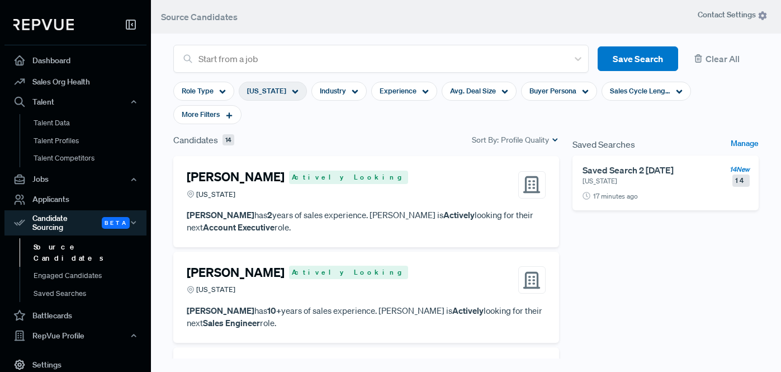
click at [162, 181] on section "Start from a job Save Search Clear All Role Type [US_STATE] Industry Experience…" at bounding box center [466, 173] width 630 height 372
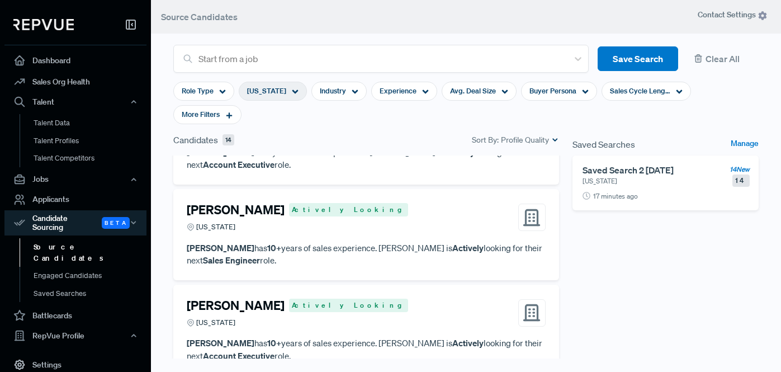
scroll to position [0, 0]
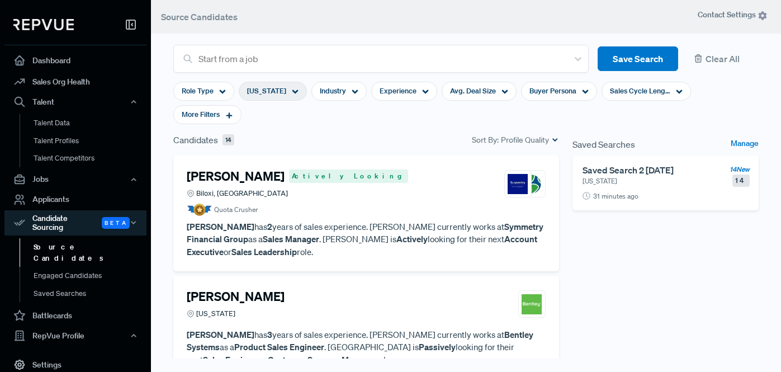
click at [280, 88] on span "[US_STATE]" at bounding box center [266, 91] width 39 height 11
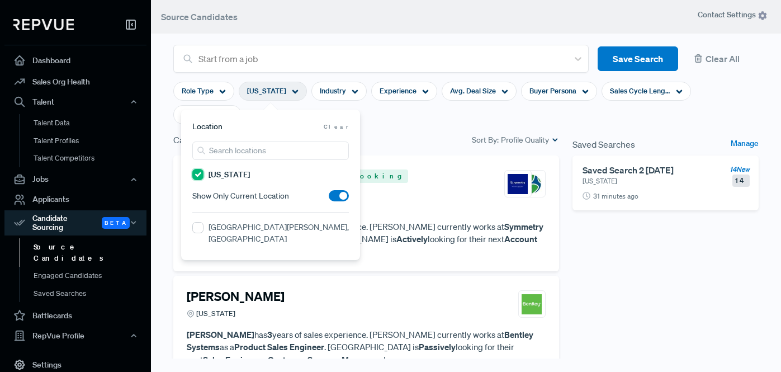
click at [198, 173] on input "[US_STATE]" at bounding box center [197, 174] width 11 height 11
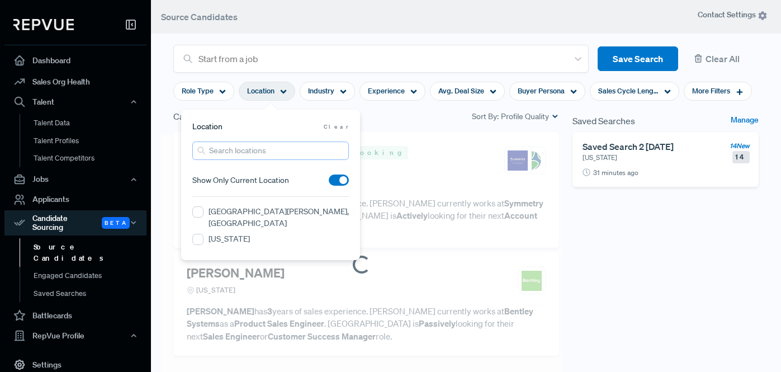
click at [240, 154] on input "search" at bounding box center [270, 150] width 157 height 18
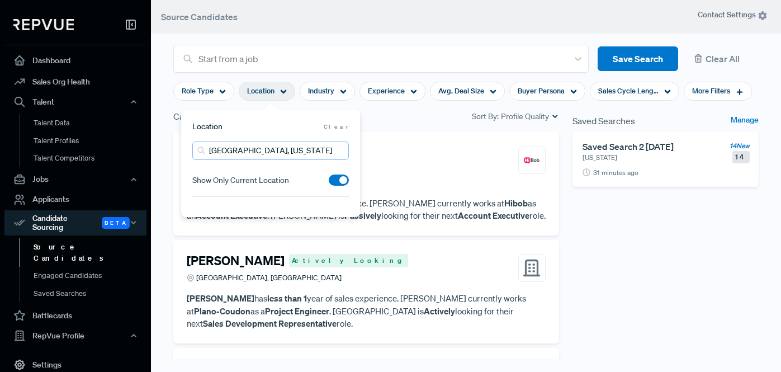
drag, startPoint x: 296, startPoint y: 150, endPoint x: 197, endPoint y: 150, distance: 99.6
click at [197, 150] on div "[GEOGRAPHIC_DATA], [US_STATE]" at bounding box center [270, 150] width 157 height 18
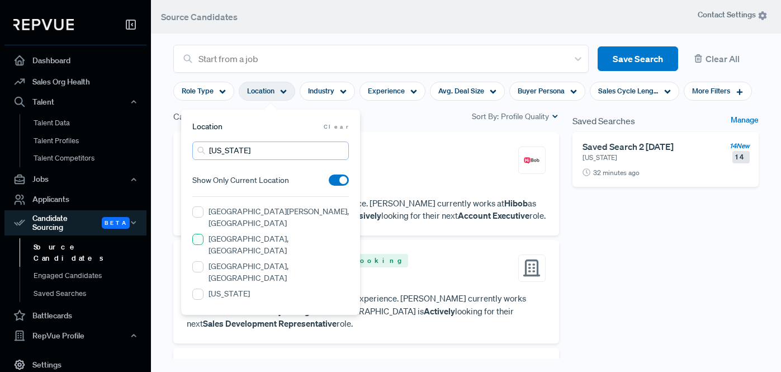
type input "[US_STATE]"
click at [197, 234] on IN "[GEOGRAPHIC_DATA], [GEOGRAPHIC_DATA]" at bounding box center [197, 239] width 11 height 11
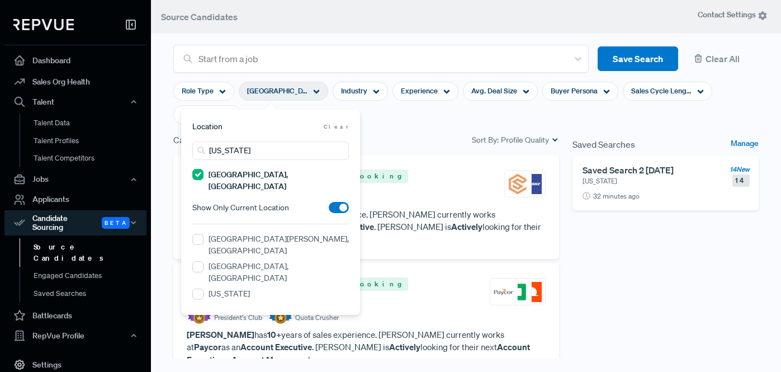
click at [567, 191] on div "Saved Searches Manage Saved Search 2 [DATE] [US_STATE] 14 New 14 32 minutes ago" at bounding box center [666, 286] width 200 height 307
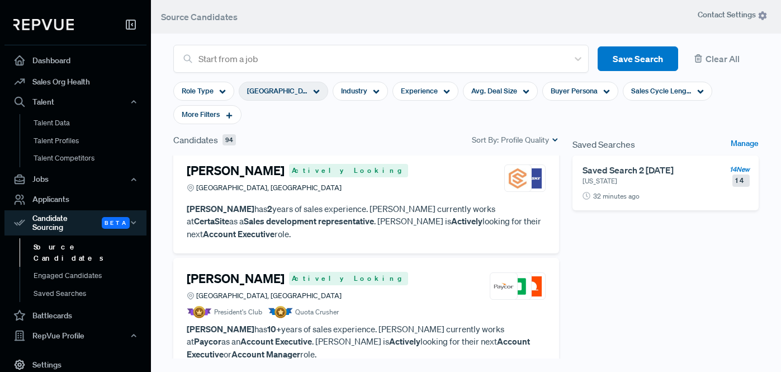
scroll to position [6, 0]
click at [361, 196] on article "[PERSON_NAME] Actively Looking [GEOGRAPHIC_DATA], [GEOGRAPHIC_DATA]" at bounding box center [366, 180] width 359 height 35
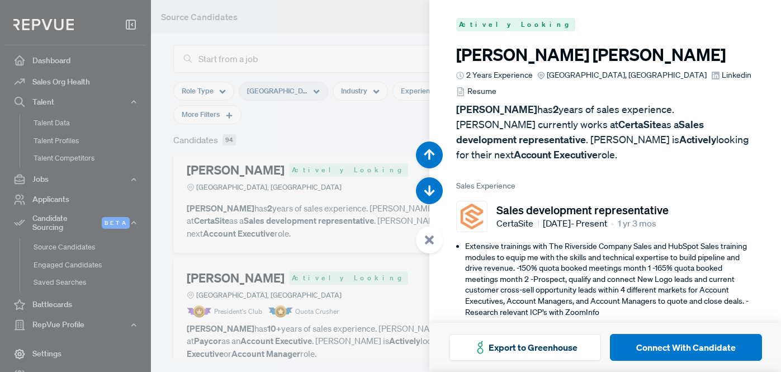
click at [711, 76] on icon at bounding box center [715, 75] width 9 height 9
click at [169, 169] on div at bounding box center [390, 186] width 781 height 372
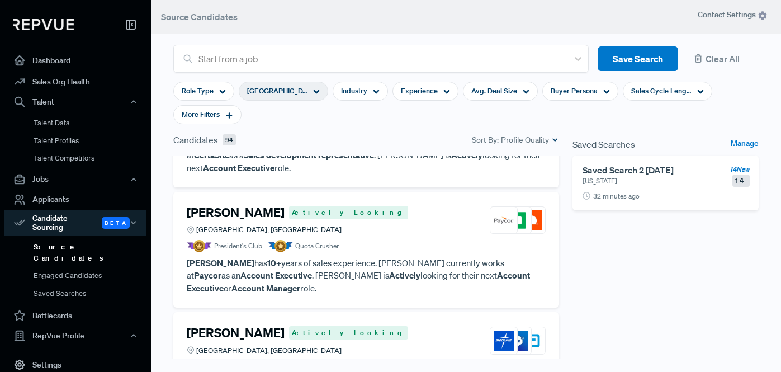
scroll to position [101, 0]
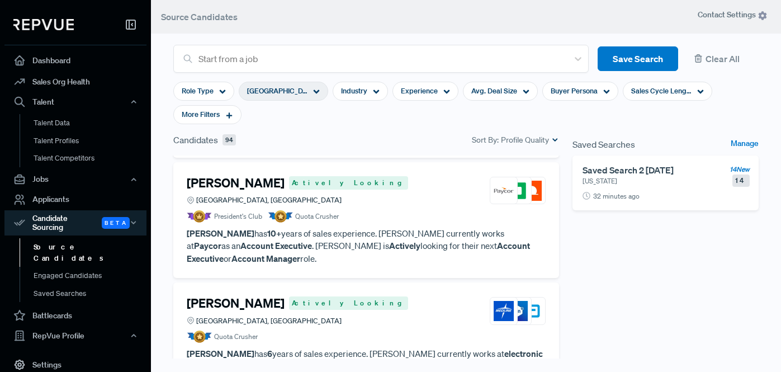
click at [358, 227] on p "[PERSON_NAME] has 10+ years of sales experience. [PERSON_NAME] currently works …" at bounding box center [366, 246] width 359 height 38
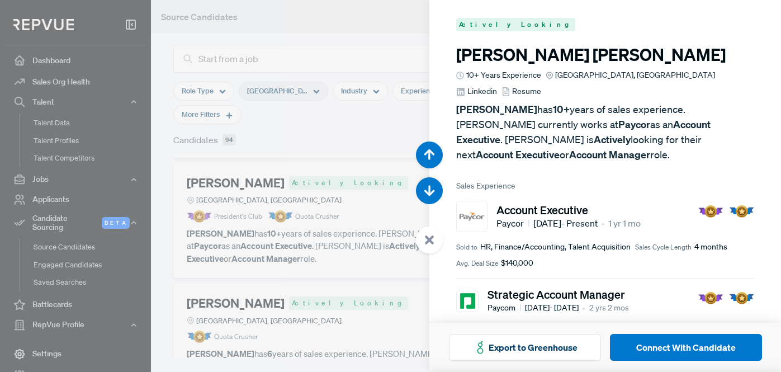
scroll to position [4, 0]
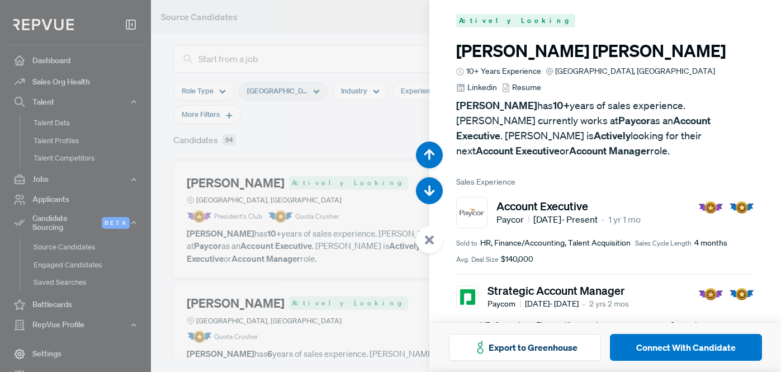
click at [465, 83] on icon at bounding box center [460, 87] width 9 height 9
